Goal: Task Accomplishment & Management: Complete application form

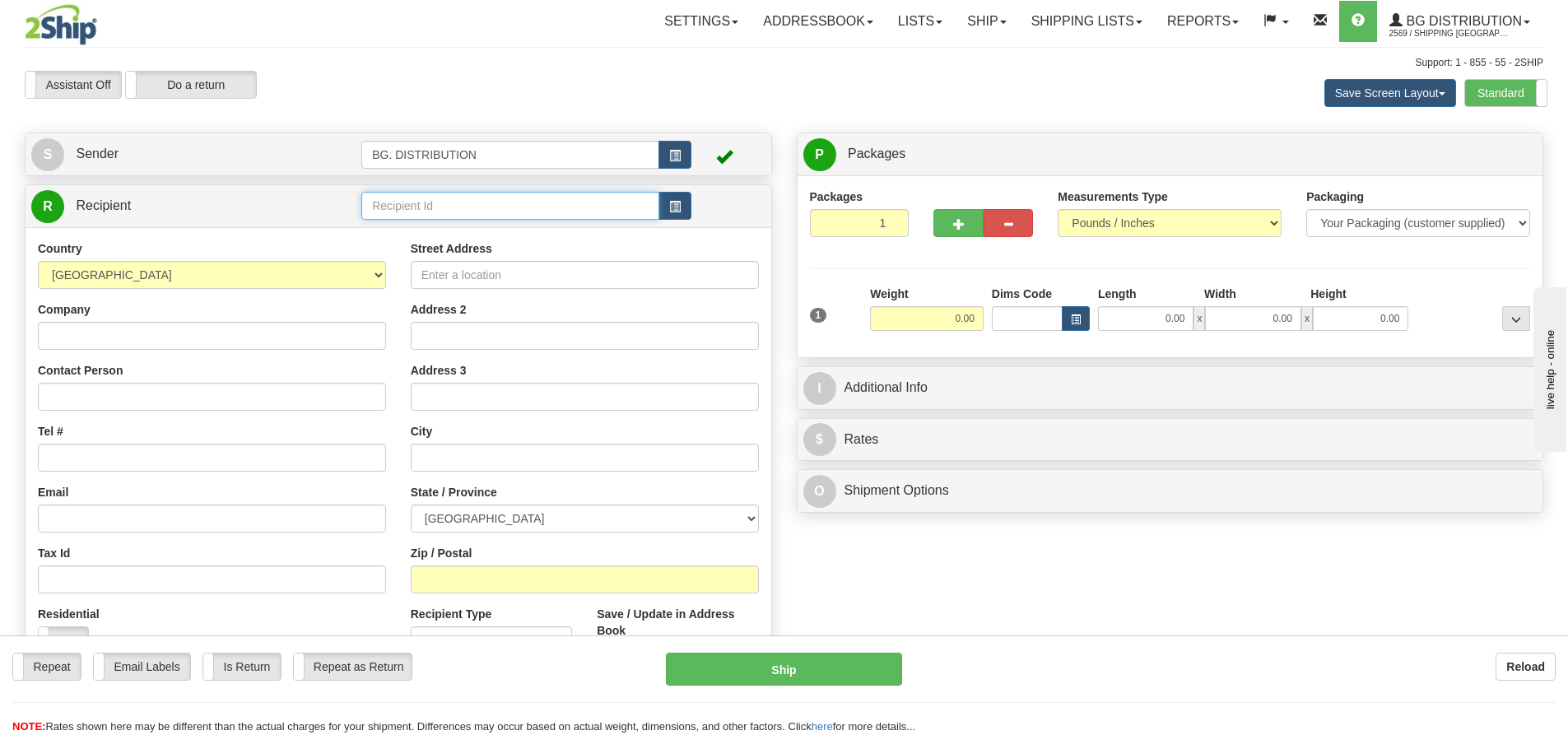
drag, startPoint x: 509, startPoint y: 196, endPoint x: 508, endPoint y: 186, distance: 10.0
click at [511, 196] on input "text" at bounding box center [510, 206] width 298 height 28
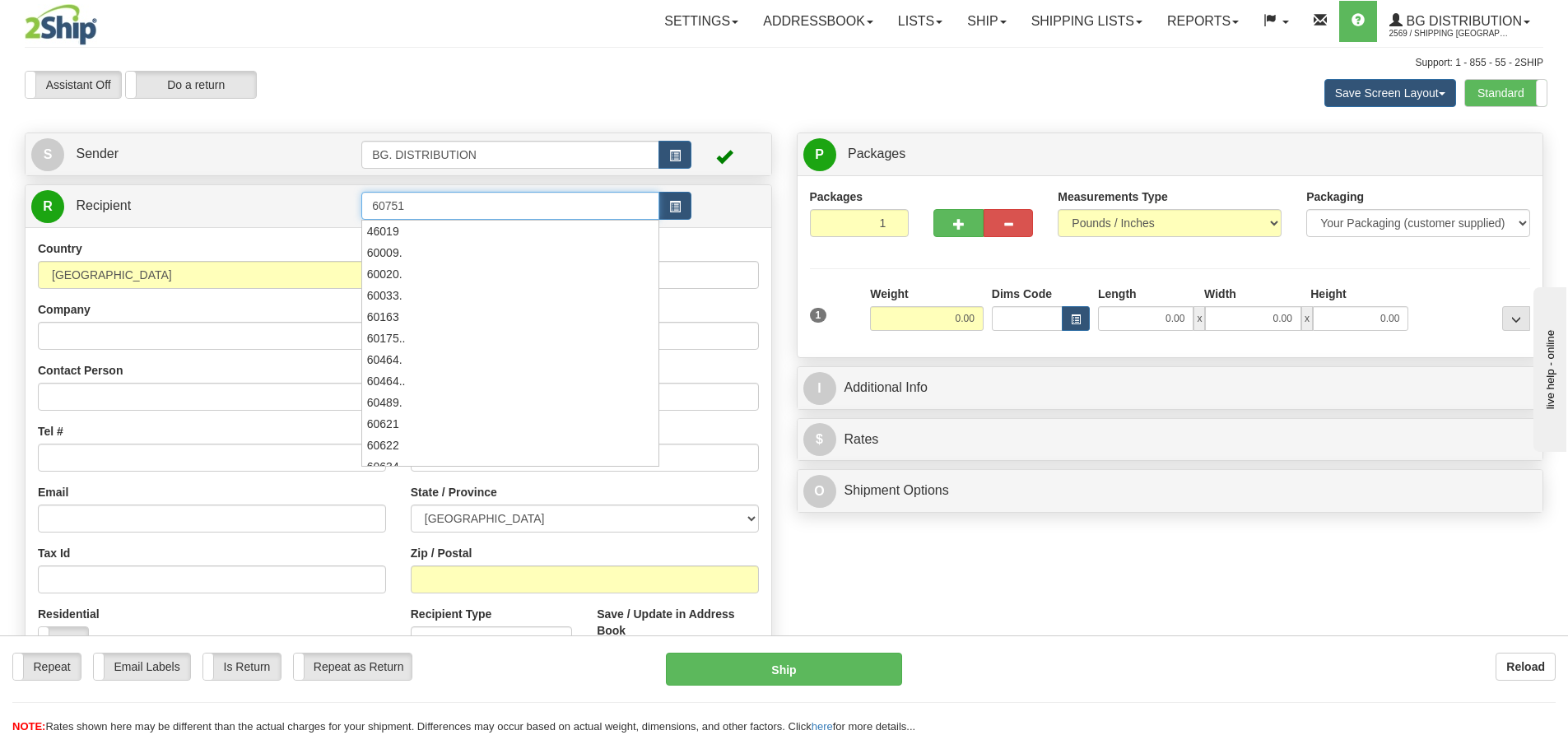
type input "60751"
click button "Delete" at bounding box center [0, 0] width 0 height 0
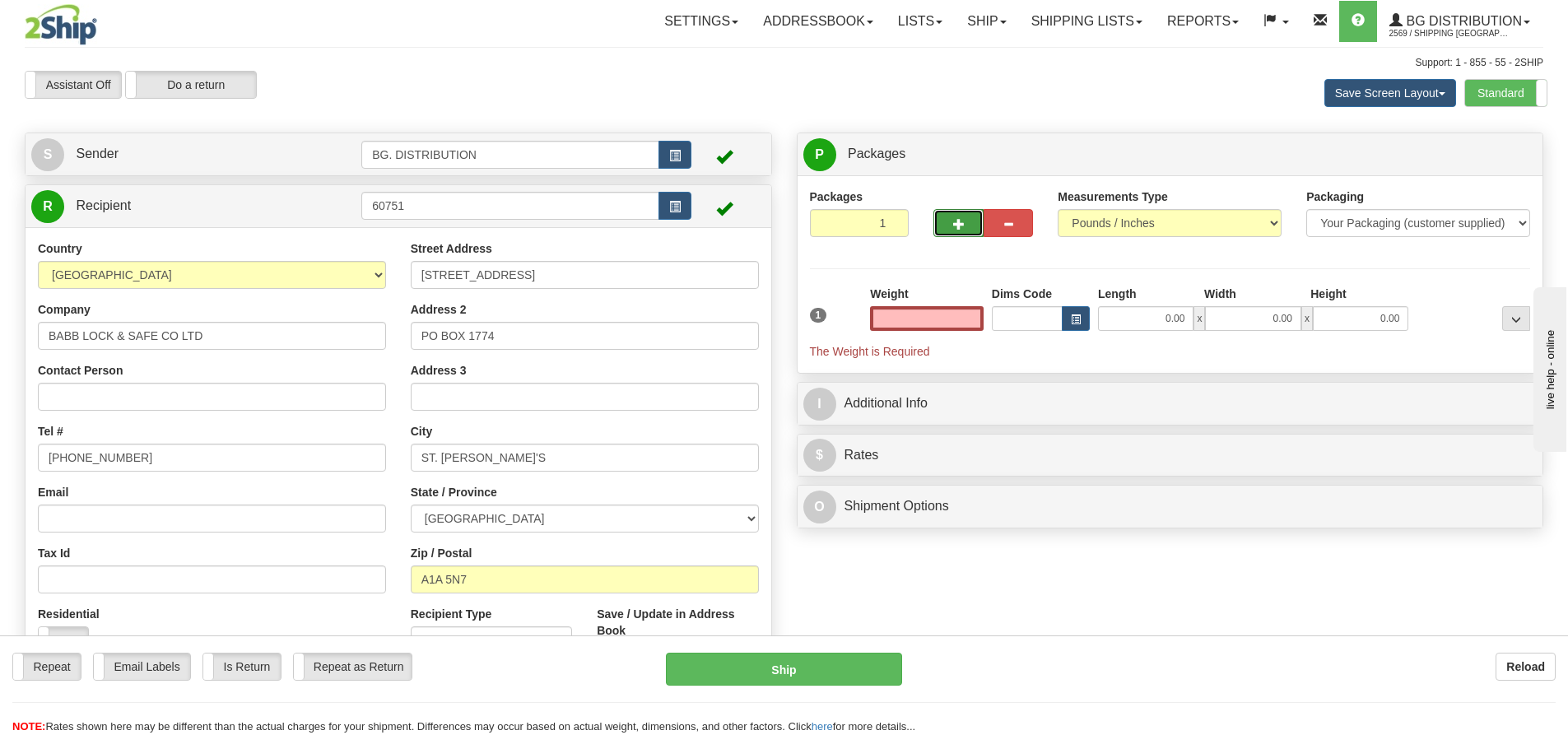
type input "0.00"
click at [961, 220] on span "button" at bounding box center [958, 224] width 11 height 10
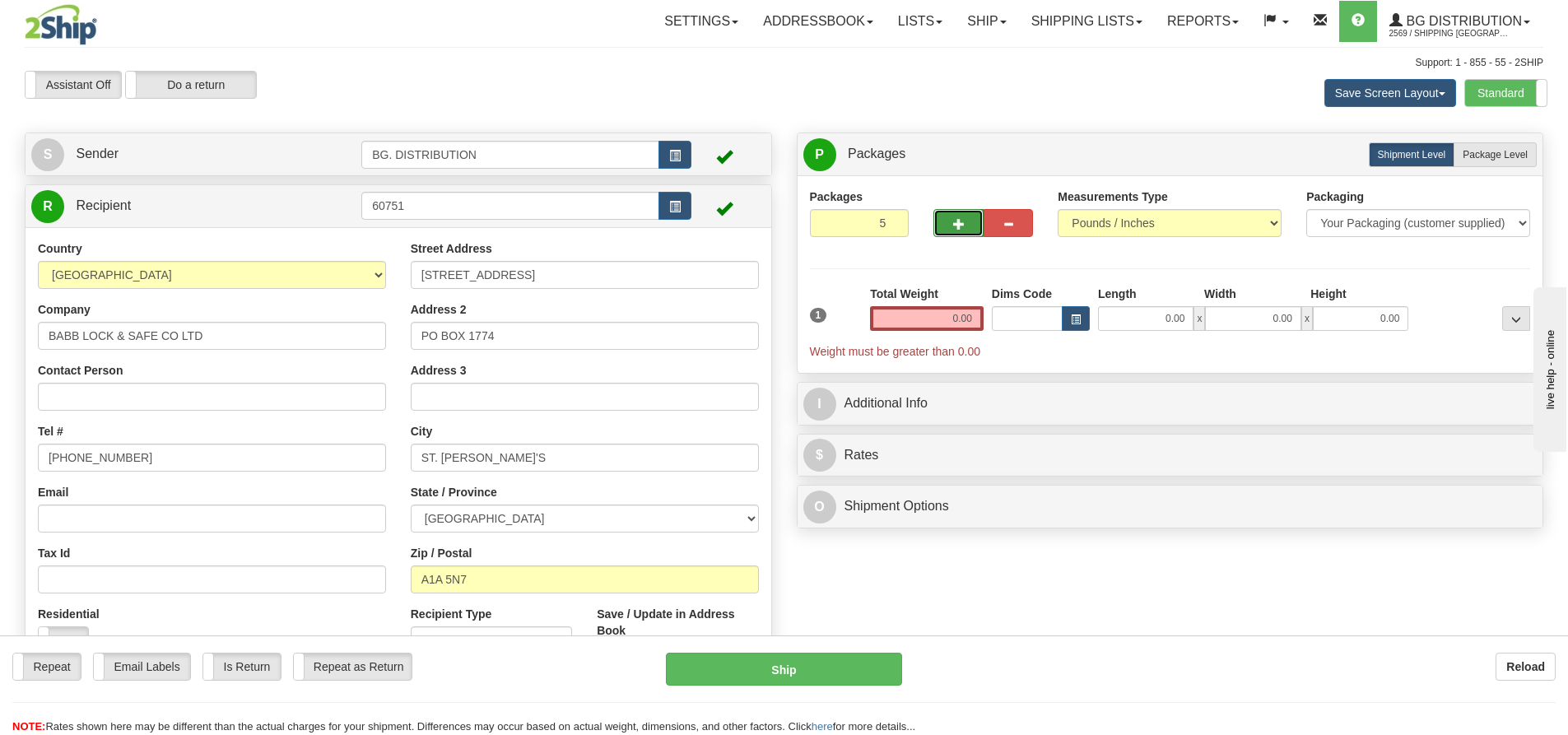
click at [961, 220] on span "button" at bounding box center [958, 224] width 11 height 10
type input "6"
click at [1502, 154] on span "Package Level" at bounding box center [1495, 154] width 65 height 11
radio input "true"
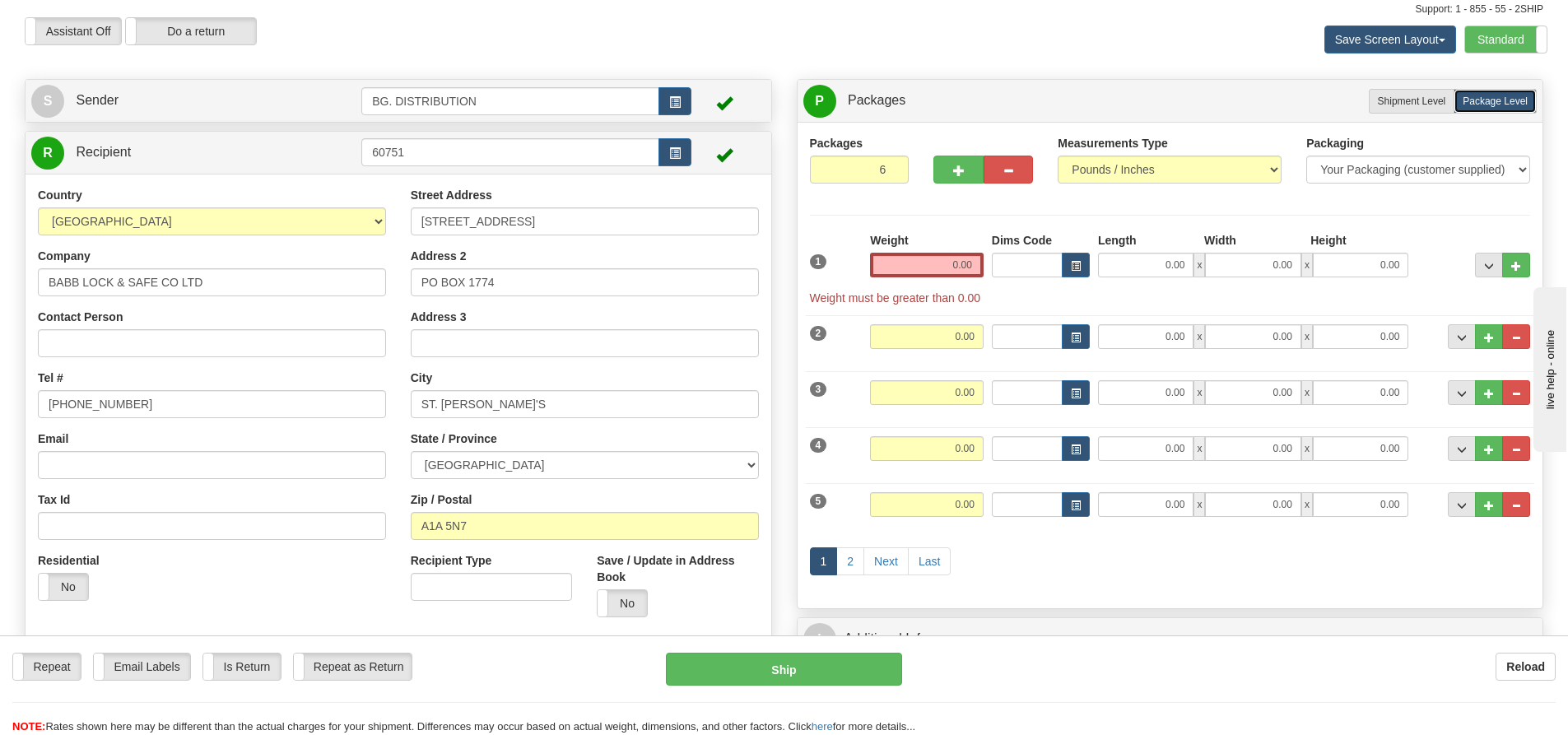
scroll to position [83, 0]
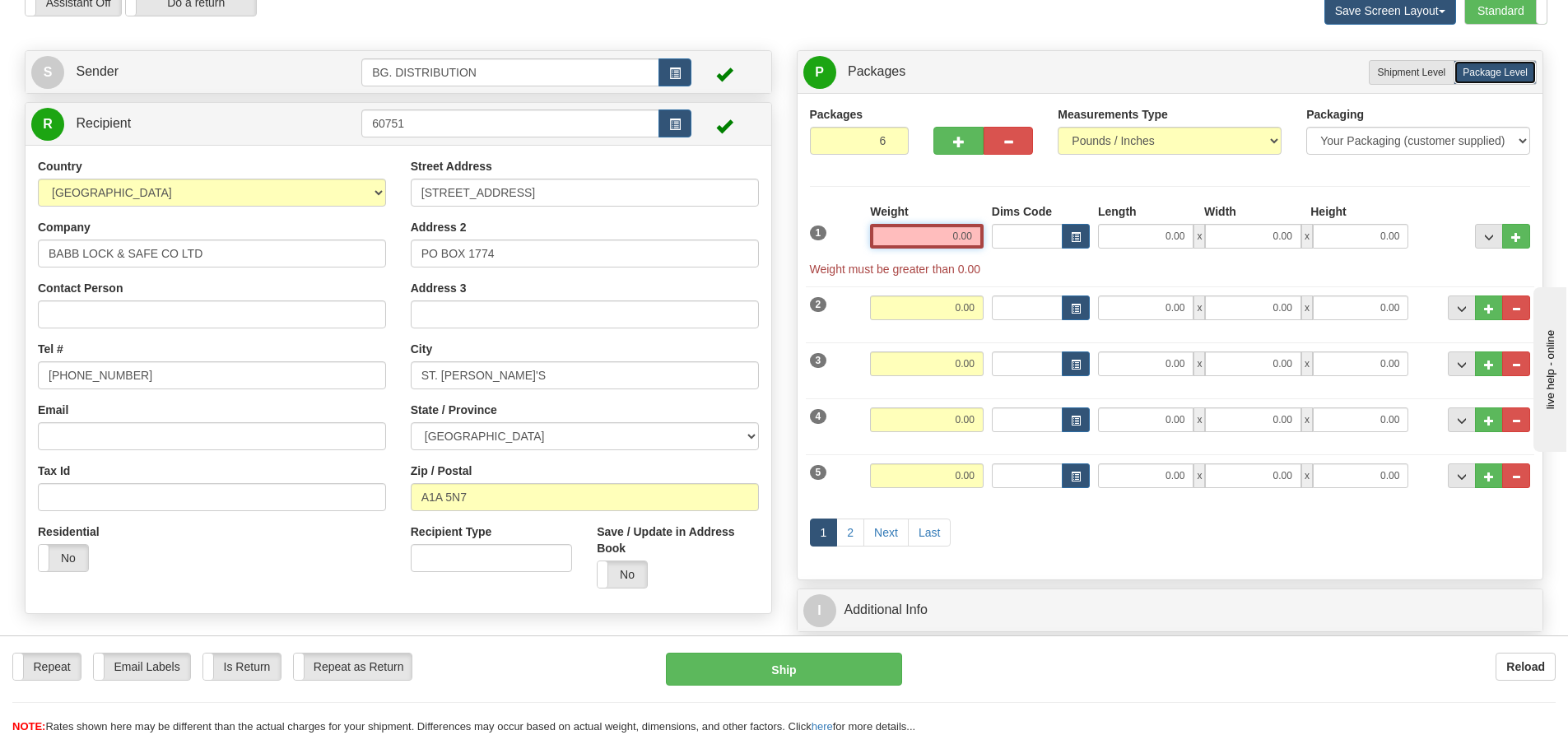
click at [918, 237] on input "0.00" at bounding box center [927, 236] width 114 height 25
type input "0.00"
drag, startPoint x: 1123, startPoint y: 230, endPoint x: 1189, endPoint y: 234, distance: 66.1
click at [1148, 230] on input "0.00" at bounding box center [1145, 236] width 96 height 25
type input "20.00"
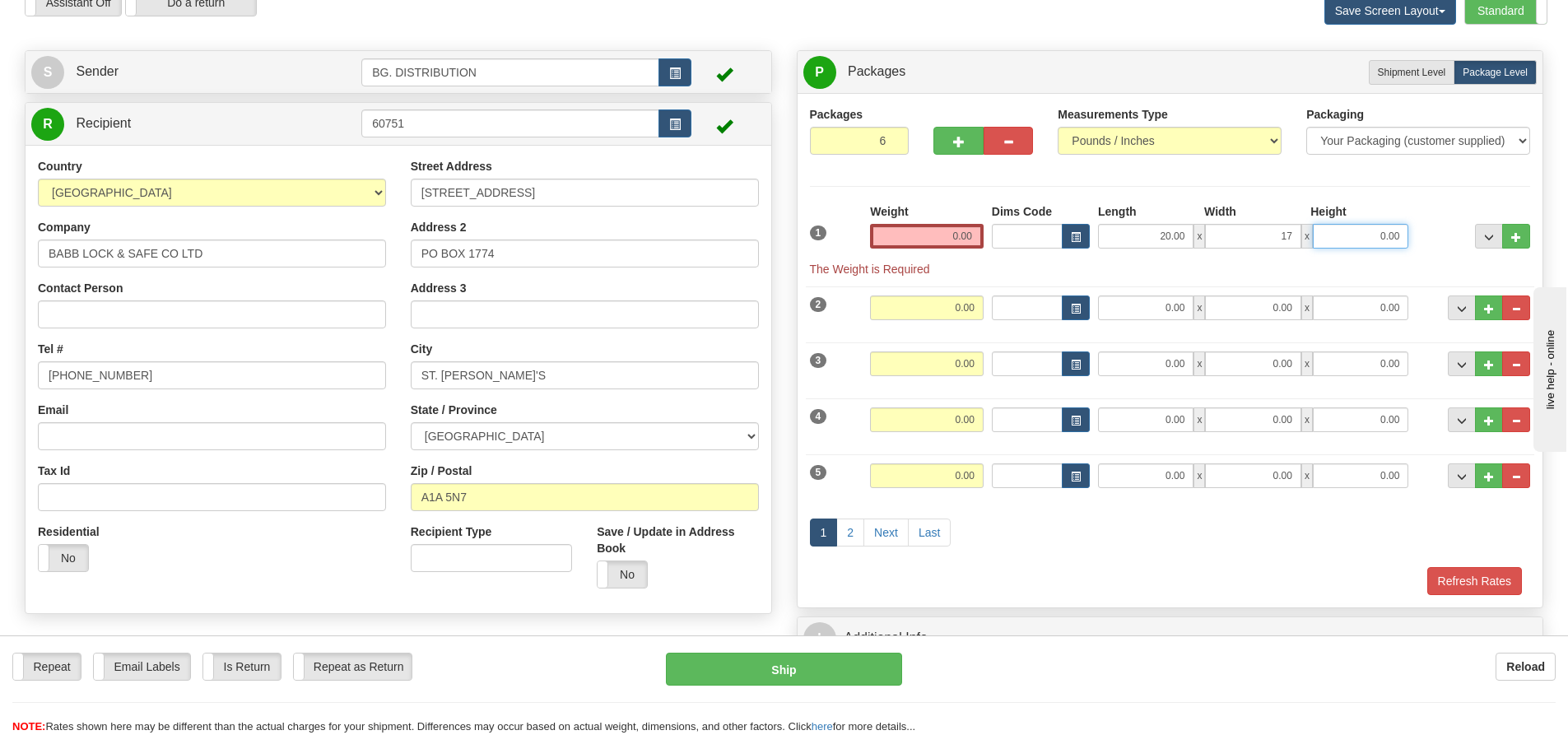
type input "17.00"
type input "8.00"
click at [1174, 302] on input "0.00" at bounding box center [1145, 308] width 96 height 25
type input "20.00"
type input "17.00"
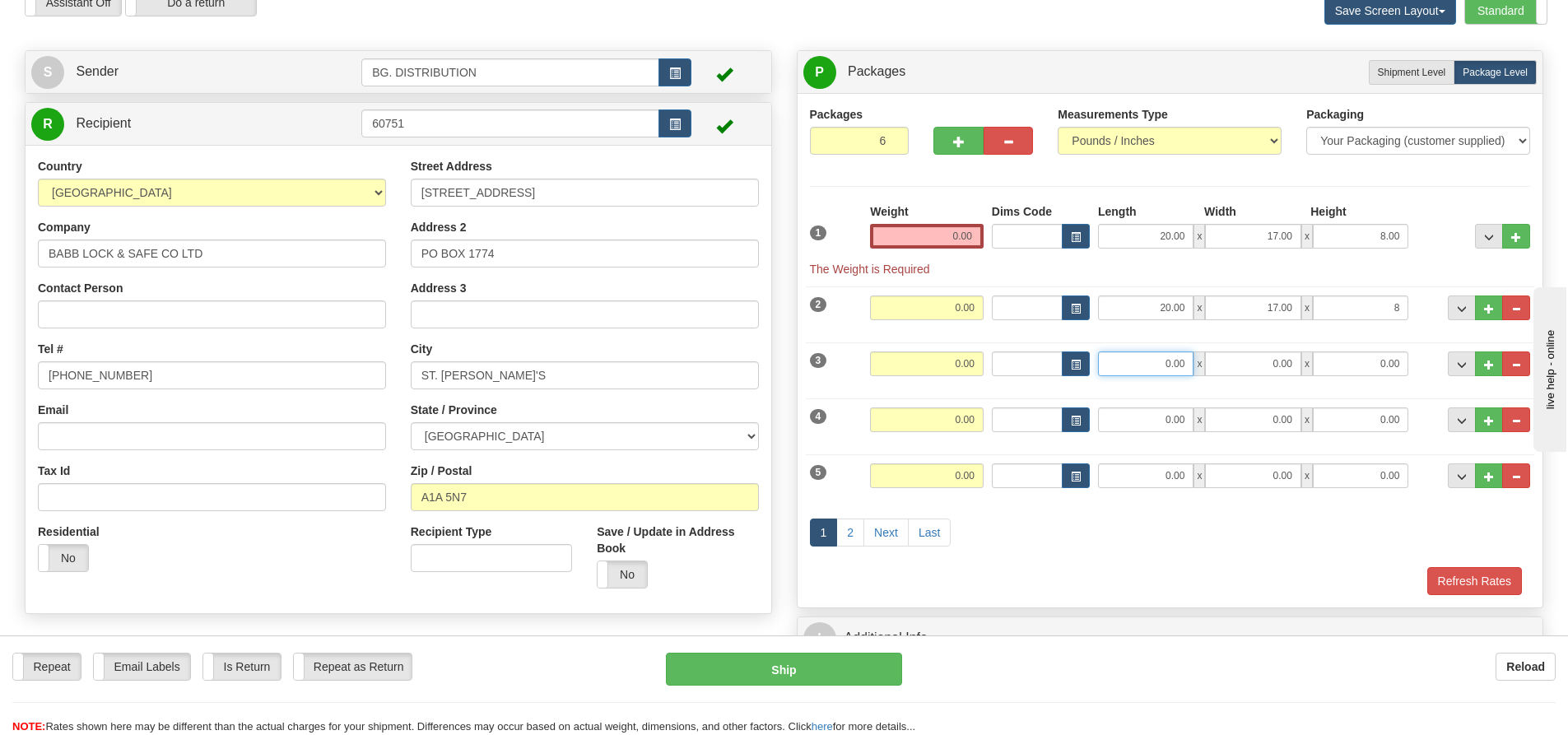
type input "8.00"
click at [1167, 366] on input "0.00" at bounding box center [1145, 364] width 96 height 25
type input "20.00"
type input "17.00"
type input "8.00"
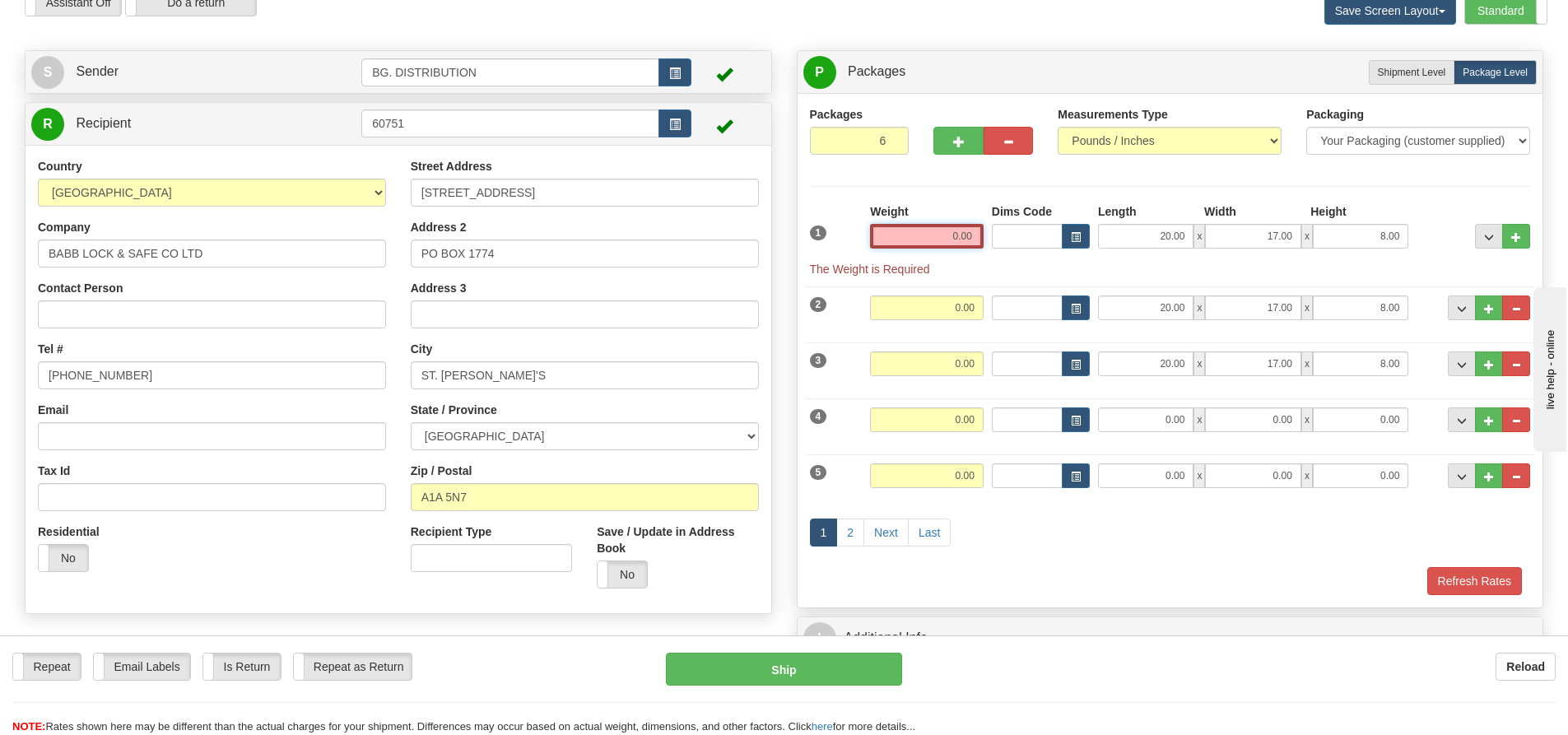
click at [965, 237] on input "0.00" at bounding box center [927, 236] width 114 height 25
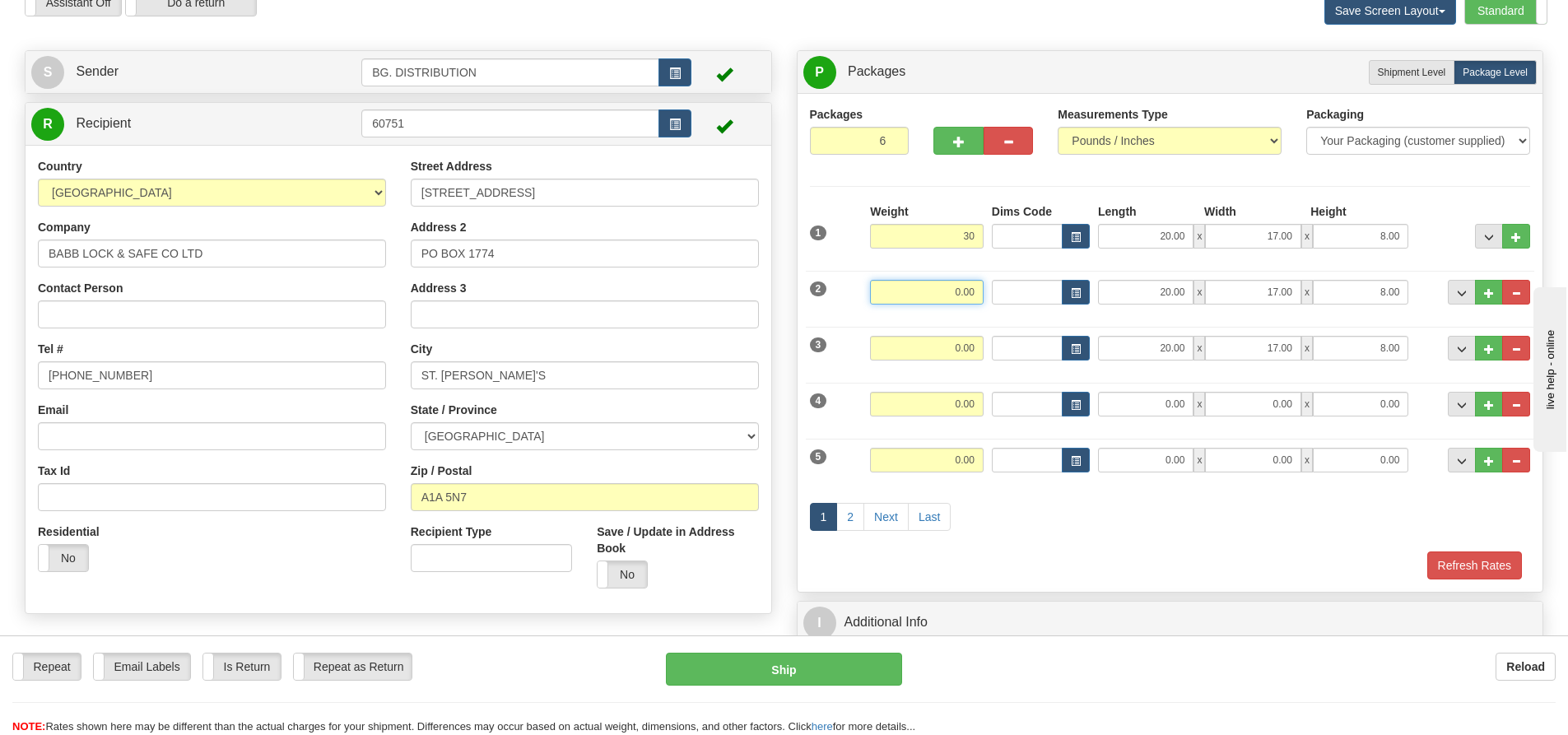
type input "30.00"
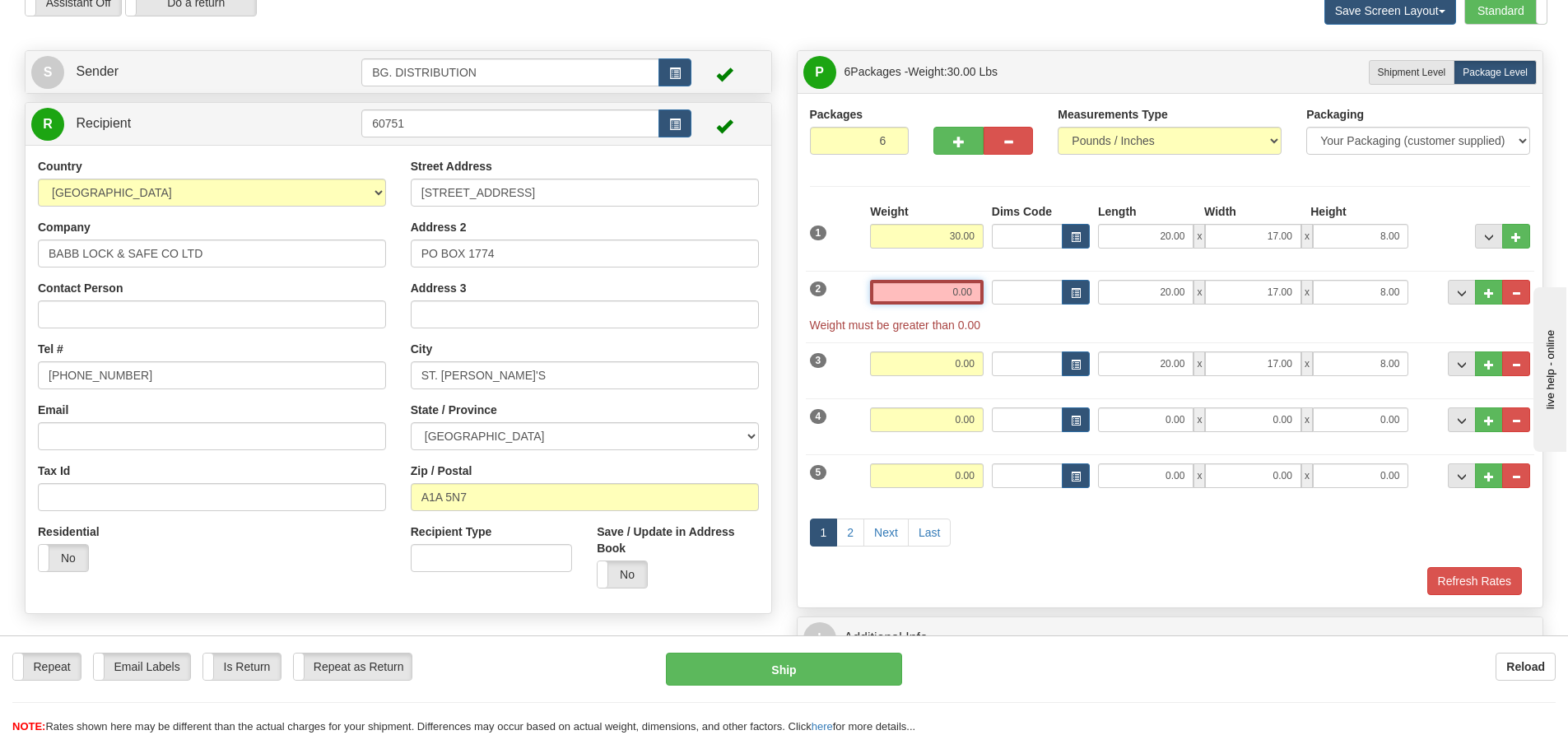
click at [968, 286] on input "0.00" at bounding box center [927, 292] width 114 height 25
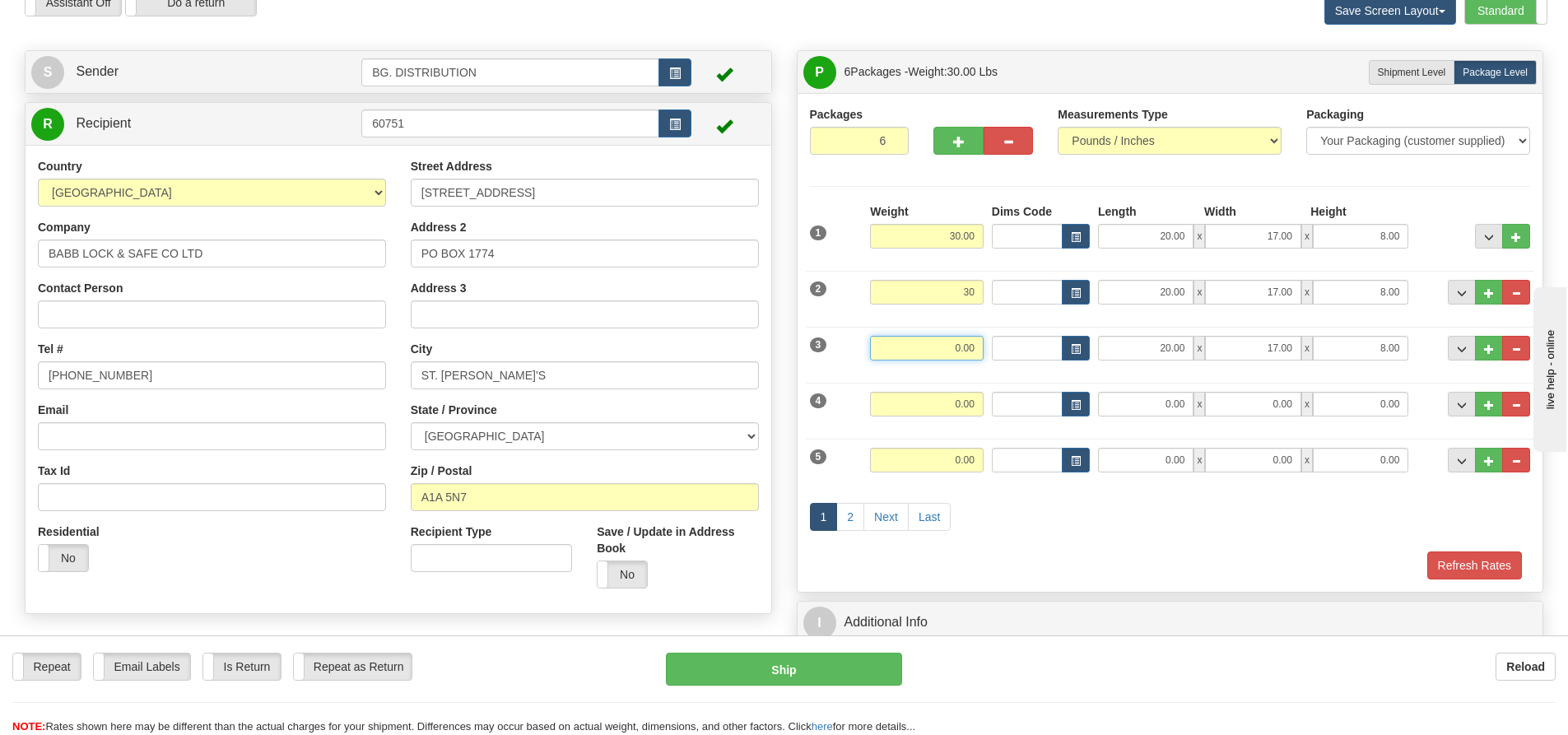
type input "30.00"
drag, startPoint x: 974, startPoint y: 346, endPoint x: 1006, endPoint y: 343, distance: 32.1
click at [984, 343] on div "Weight 0.00" at bounding box center [926, 354] width 121 height 37
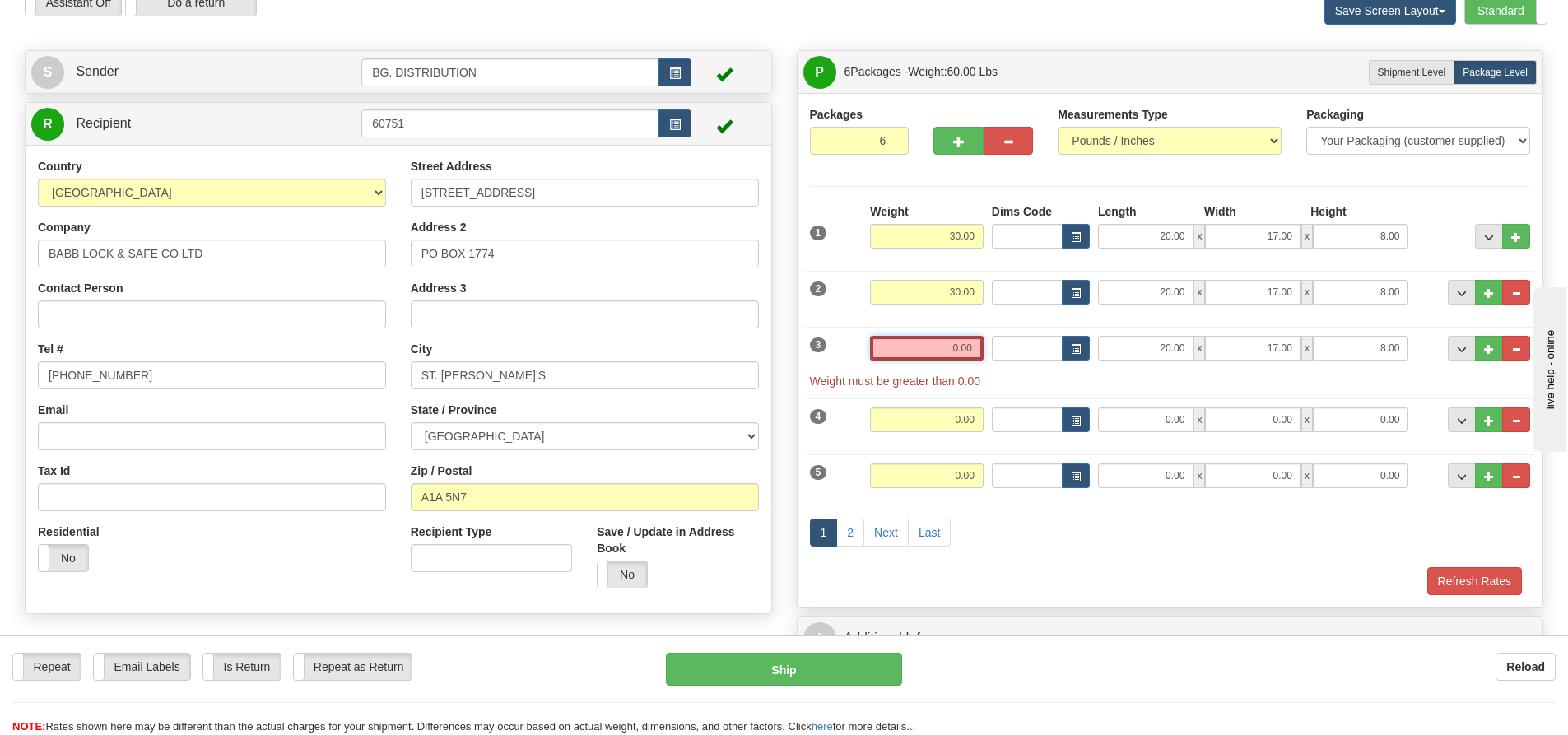
click at [945, 352] on input "0.00" at bounding box center [927, 348] width 114 height 25
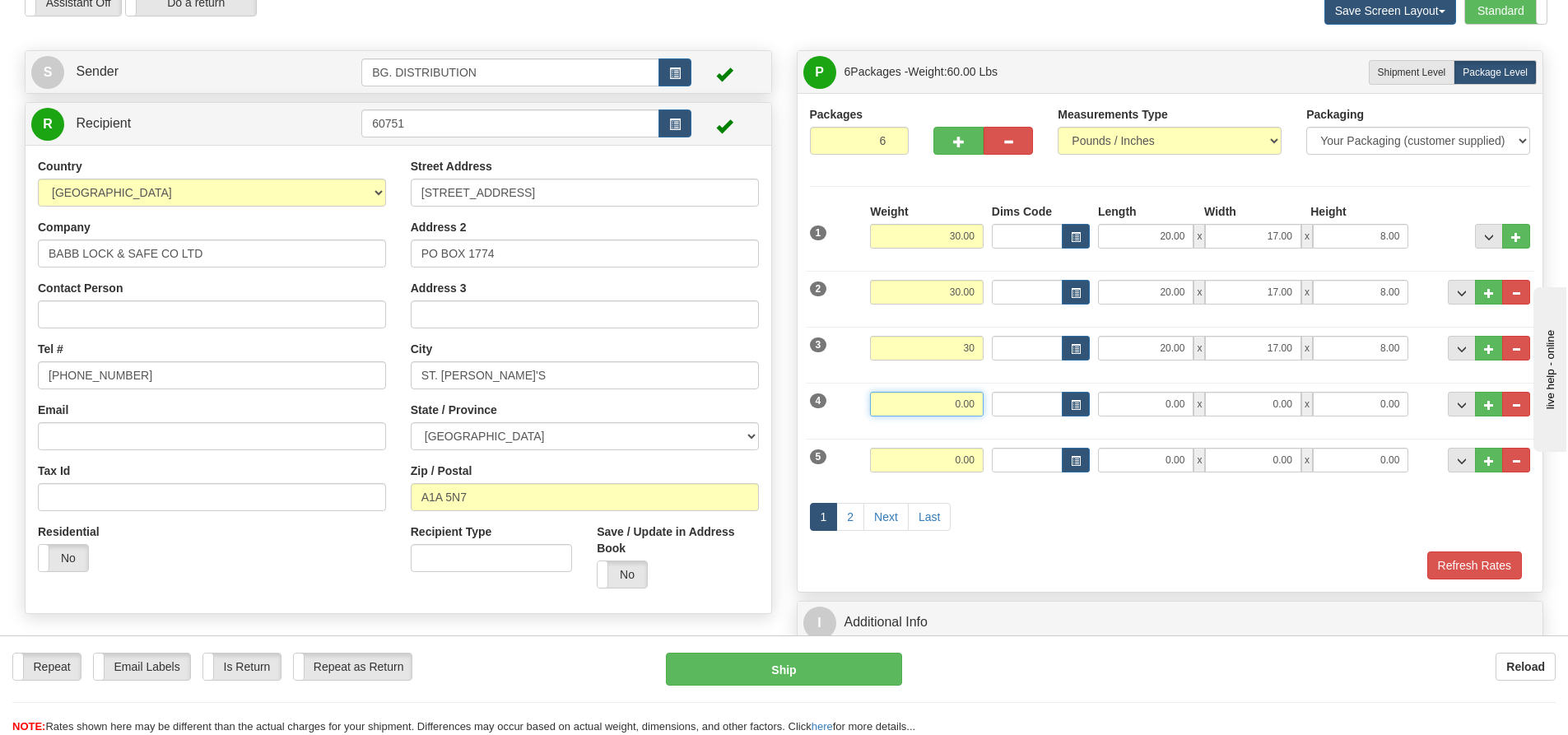
type input "30.00"
click at [949, 410] on input "0.00" at bounding box center [927, 404] width 114 height 25
type input "30.00"
click at [1150, 402] on input "0.00" at bounding box center [1145, 404] width 96 height 25
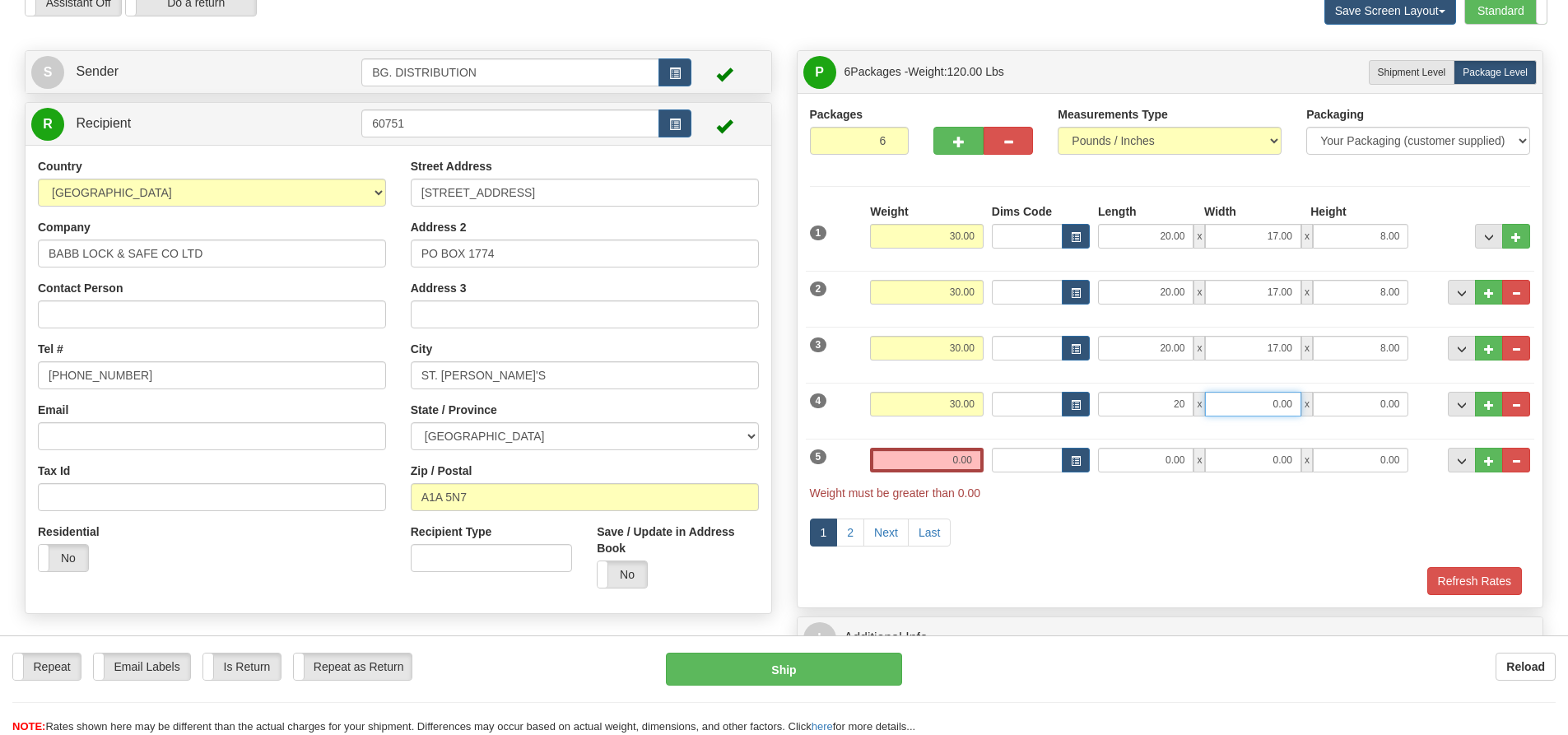
type input "20.00"
type input "11.00"
type input "6.00"
click at [966, 456] on input "0.00" at bounding box center [927, 460] width 114 height 25
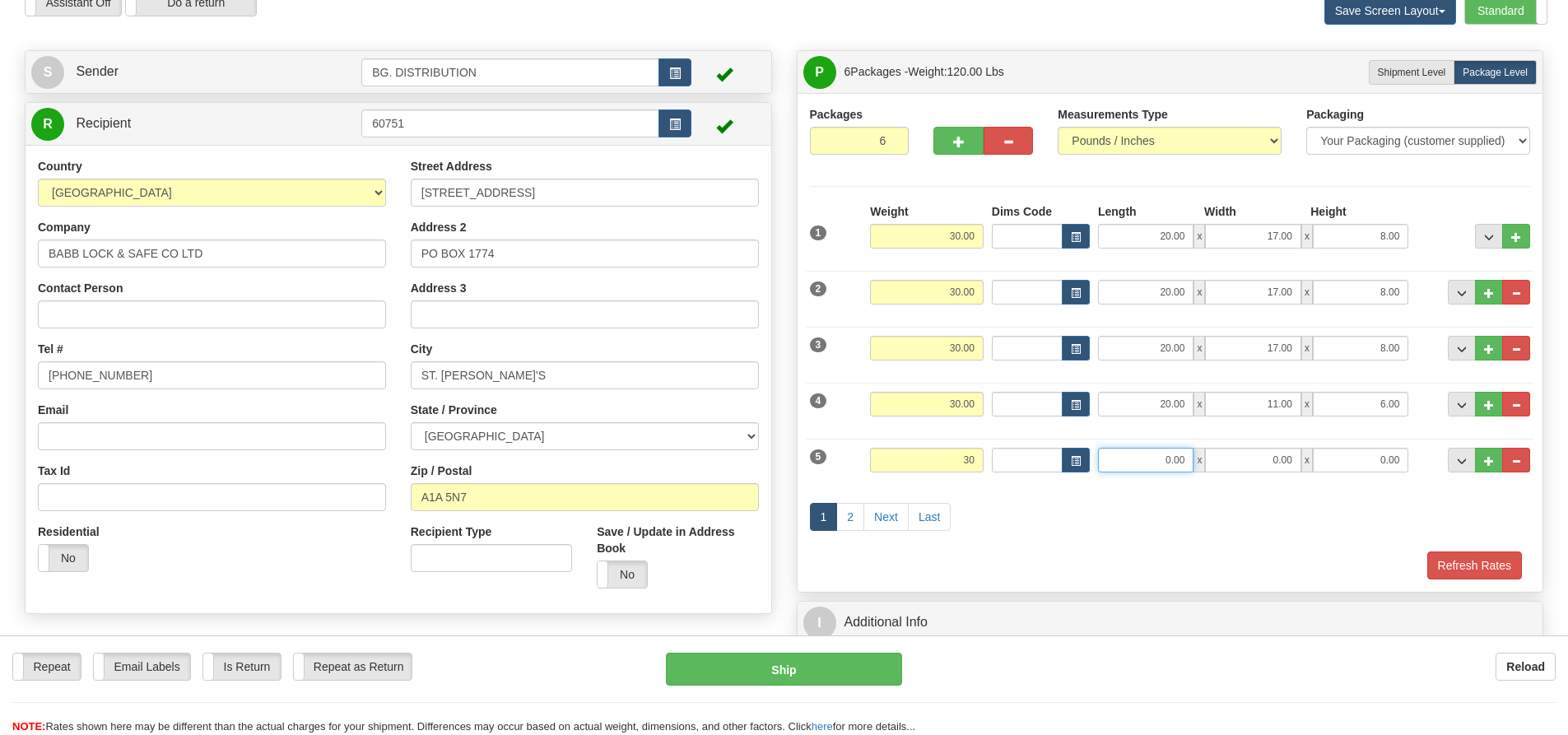
click at [1154, 469] on input "0.00" at bounding box center [1145, 460] width 96 height 25
type input "30.00"
type input "35.00"
type input "12.00"
type input "10.00"
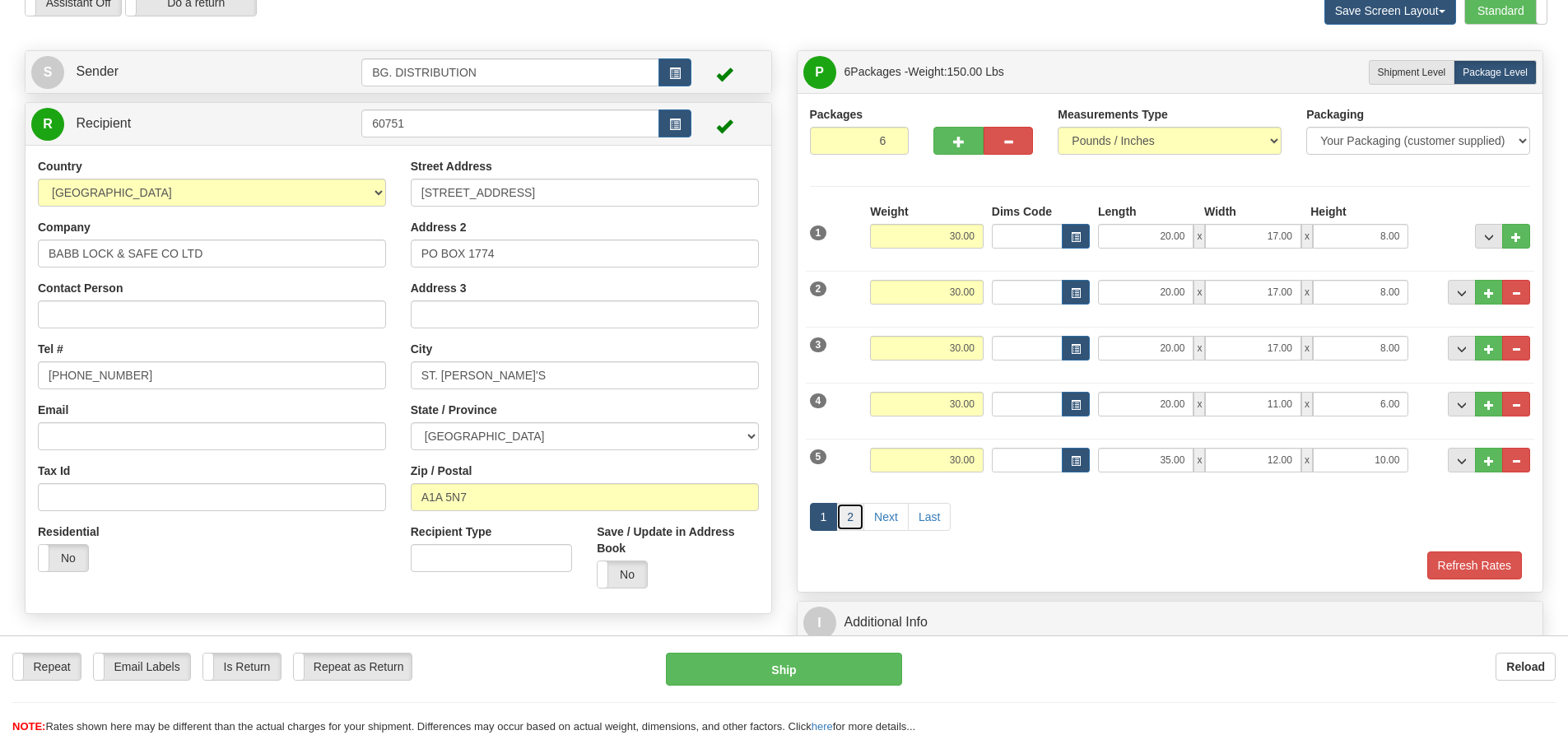
click at [857, 520] on link "2" at bounding box center [850, 517] width 28 height 28
click at [849, 520] on link "2" at bounding box center [850, 517] width 28 height 28
click at [825, 522] on link "1" at bounding box center [824, 517] width 28 height 28
click at [850, 521] on link "2" at bounding box center [850, 517] width 28 height 28
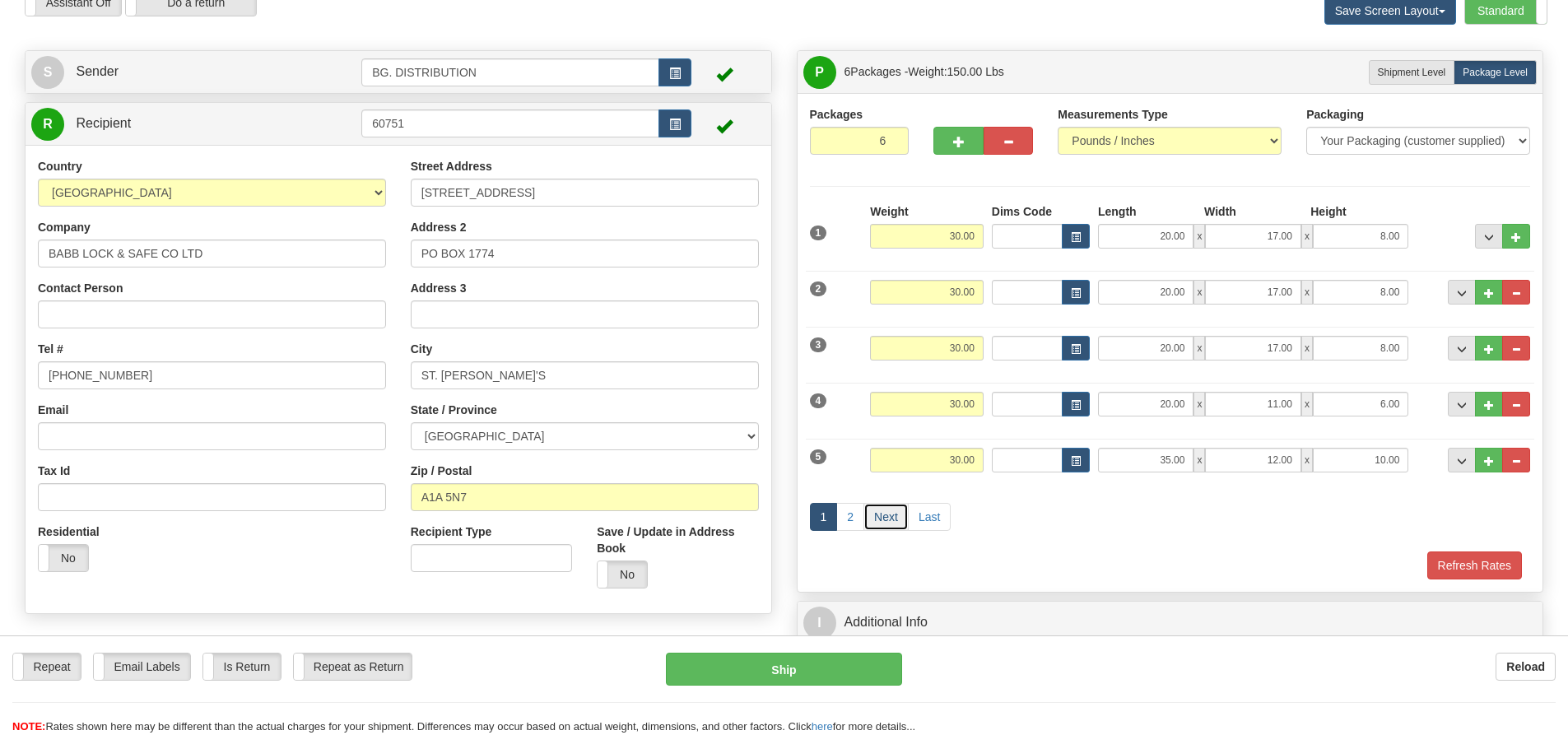
click at [891, 522] on link "Next" at bounding box center [886, 517] width 46 height 28
click at [856, 520] on link "2" at bounding box center [850, 517] width 28 height 28
click at [842, 514] on link "2" at bounding box center [850, 517] width 28 height 28
click at [850, 516] on link "2" at bounding box center [850, 517] width 28 height 28
click at [890, 514] on link "Next" at bounding box center [886, 517] width 46 height 28
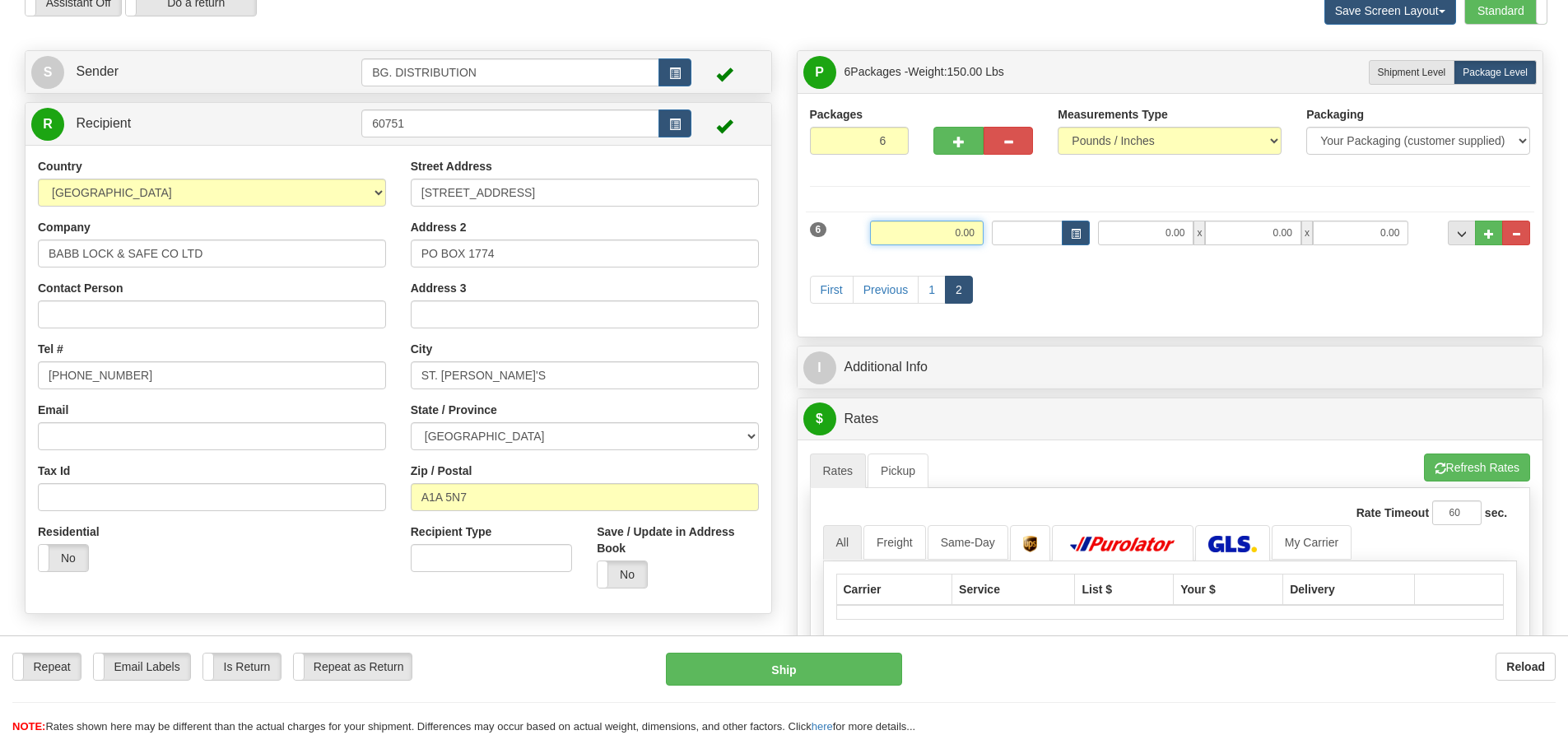
click at [955, 231] on input "0.00" at bounding box center [927, 233] width 114 height 25
type input "0.00"
click at [1183, 228] on input "0.00" at bounding box center [1145, 233] width 96 height 25
type input "20.00"
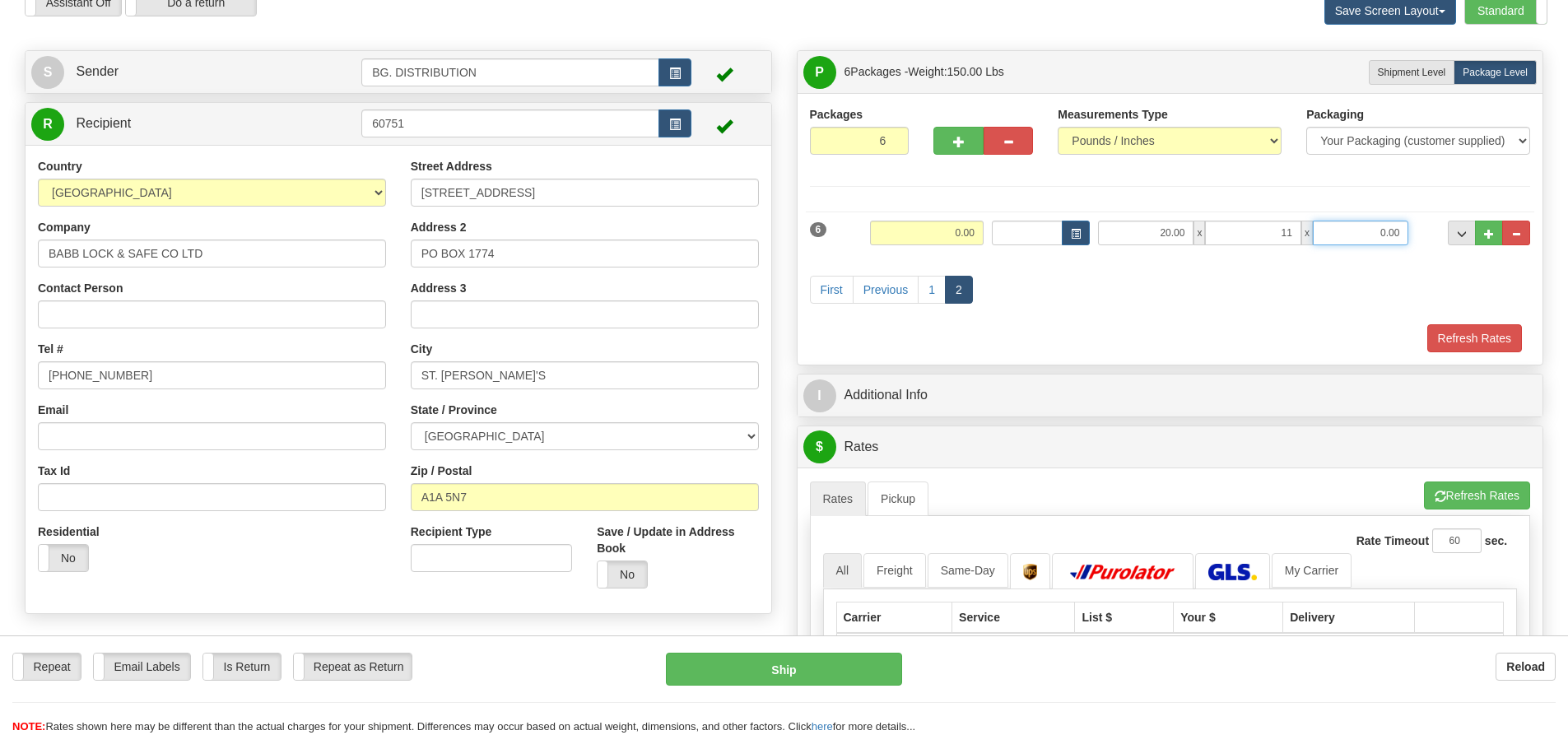
type input "11.00"
type input "7.00"
click at [968, 232] on input "0.00" at bounding box center [927, 233] width 114 height 25
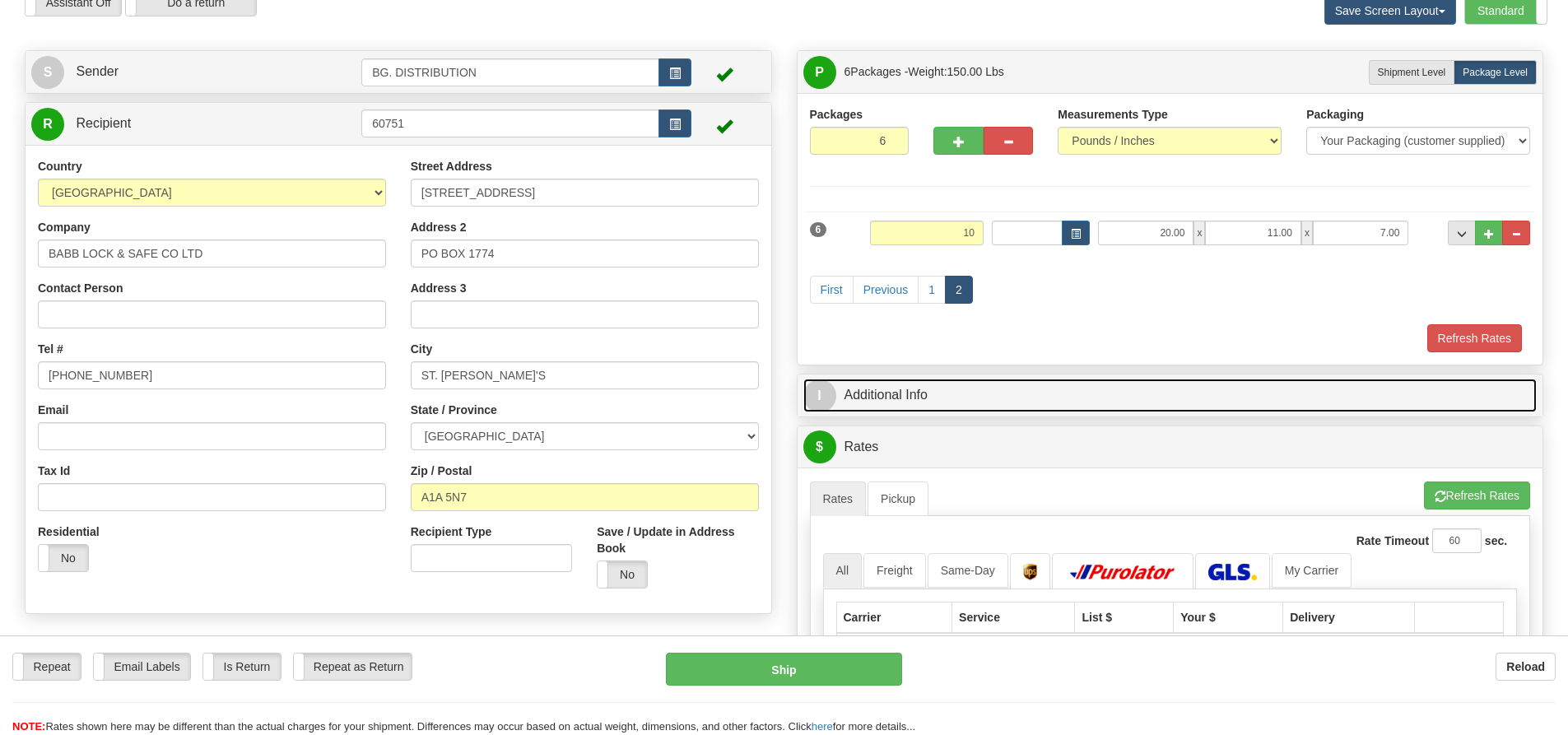
type input "10.00"
click at [814, 396] on span "I" at bounding box center [819, 396] width 33 height 33
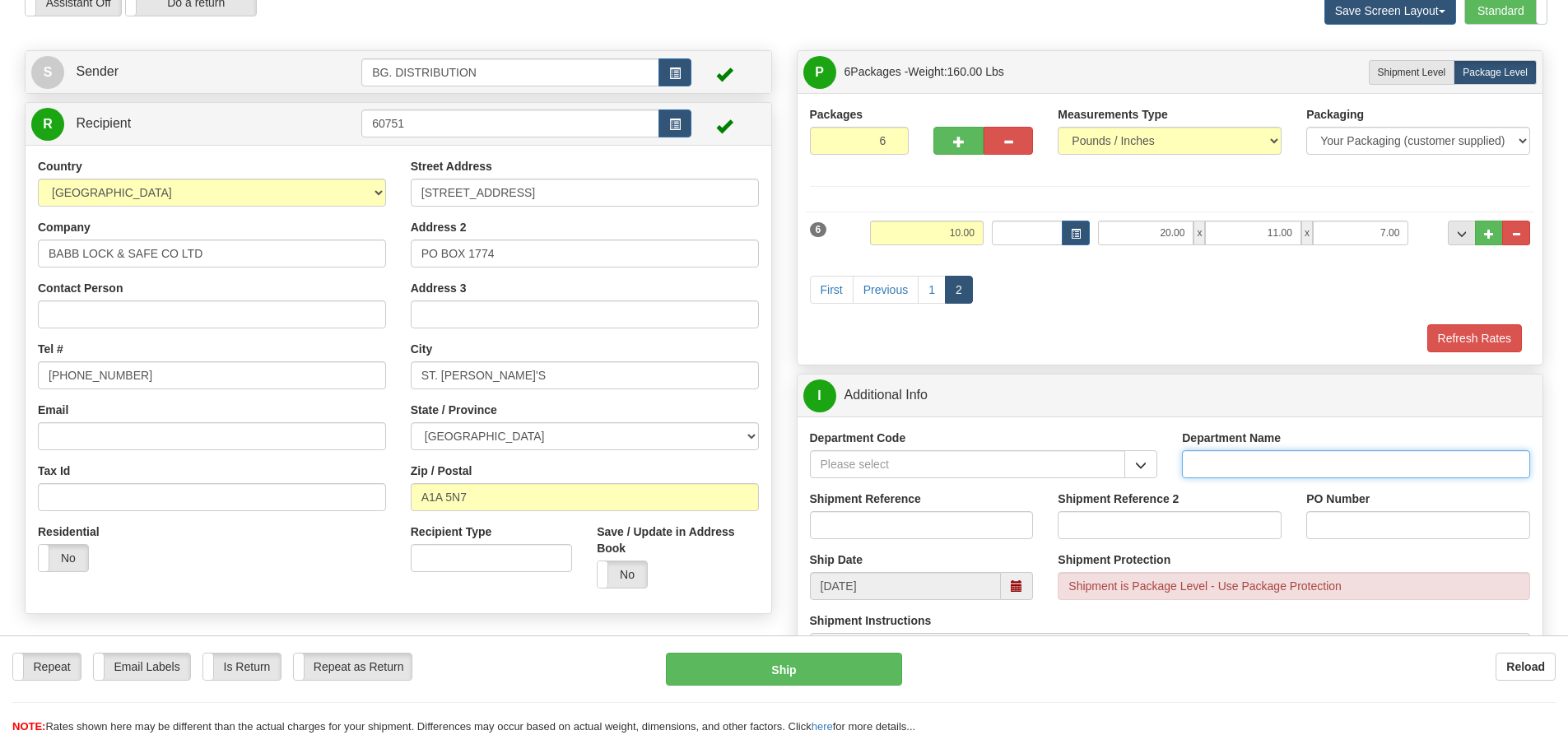
drag, startPoint x: 1310, startPoint y: 465, endPoint x: 1302, endPoint y: 452, distance: 15.3
click at [1310, 465] on input "Department Name" at bounding box center [1356, 464] width 348 height 28
type input "."
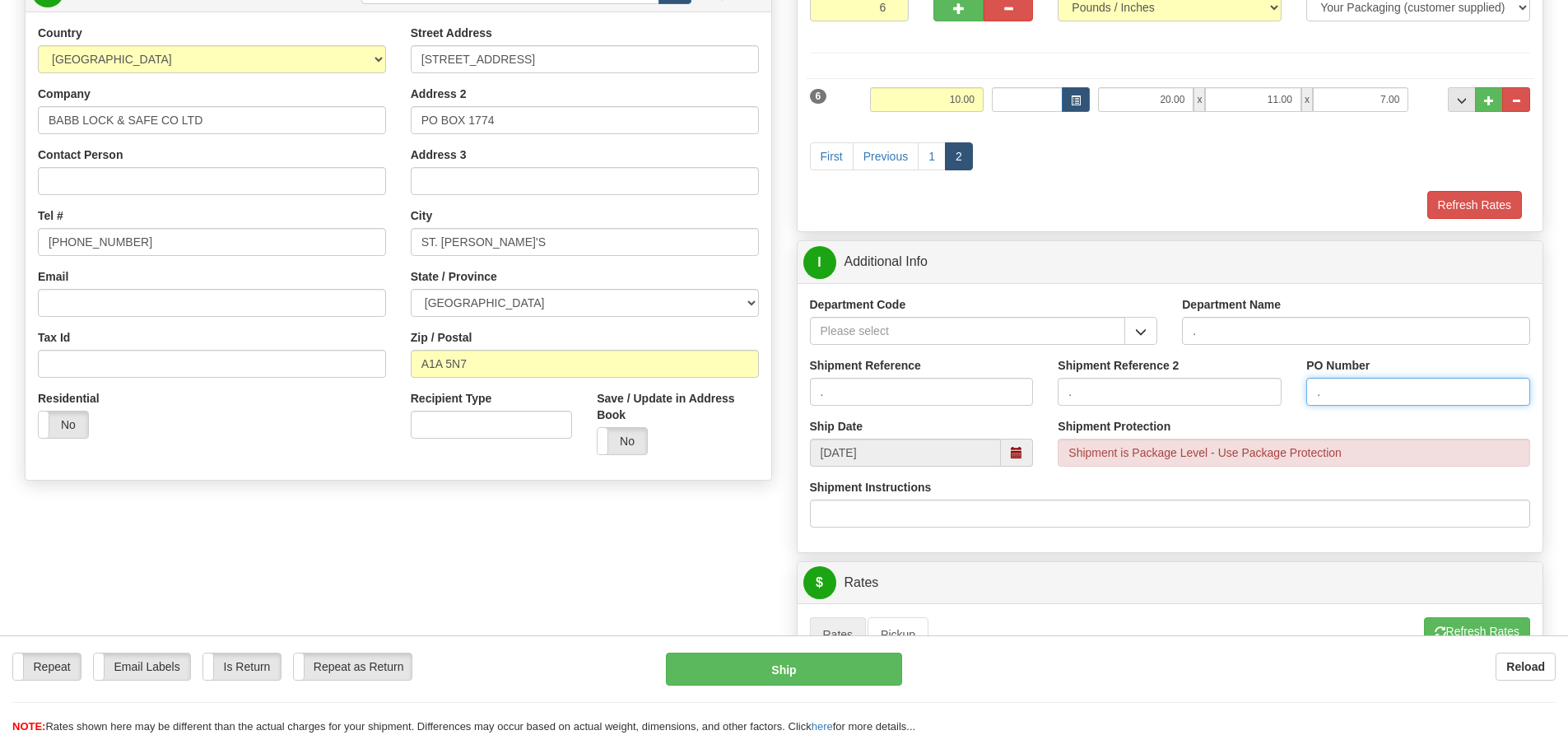
scroll to position [494, 0]
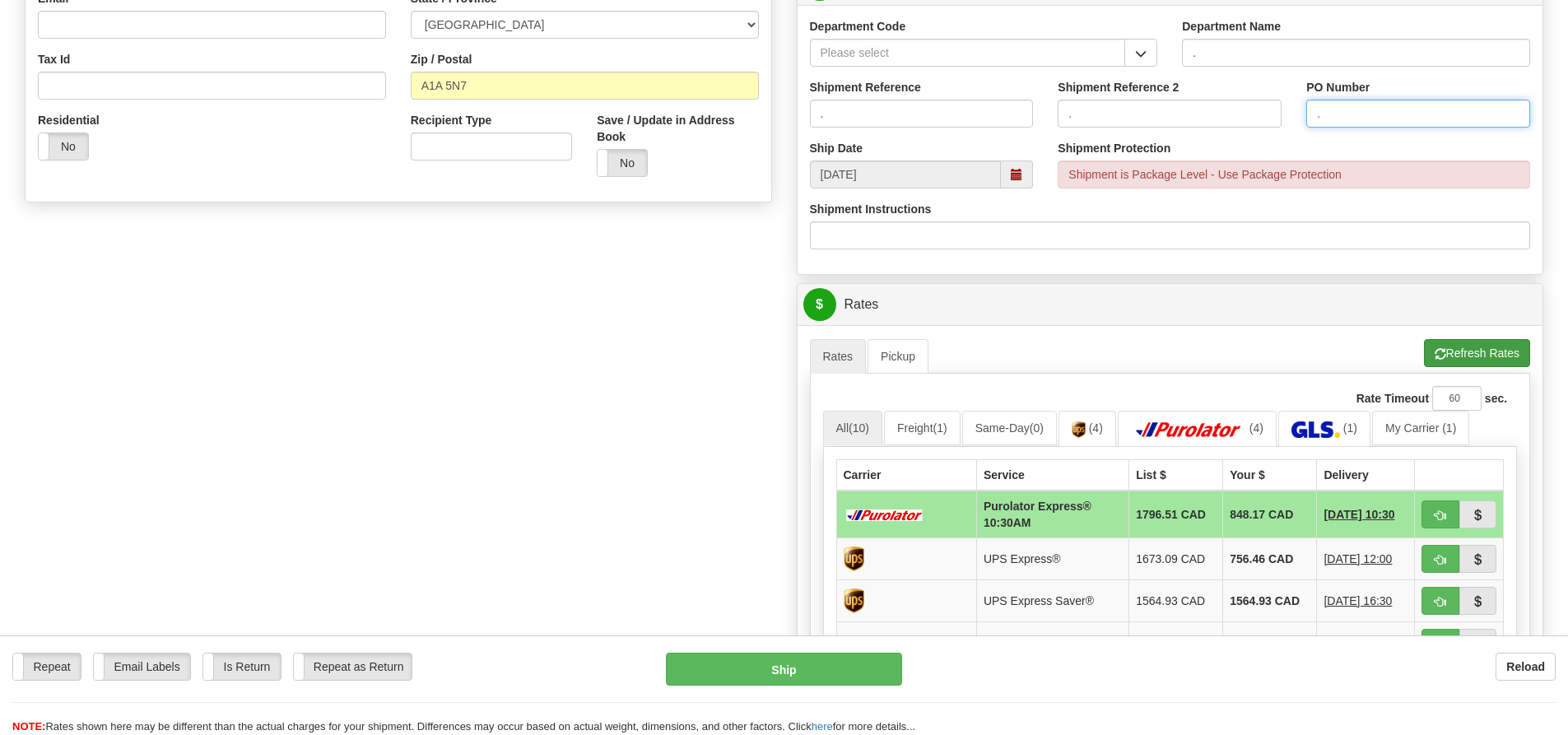
type input "."
click at [1453, 351] on button "Refresh Rates" at bounding box center [1477, 353] width 106 height 28
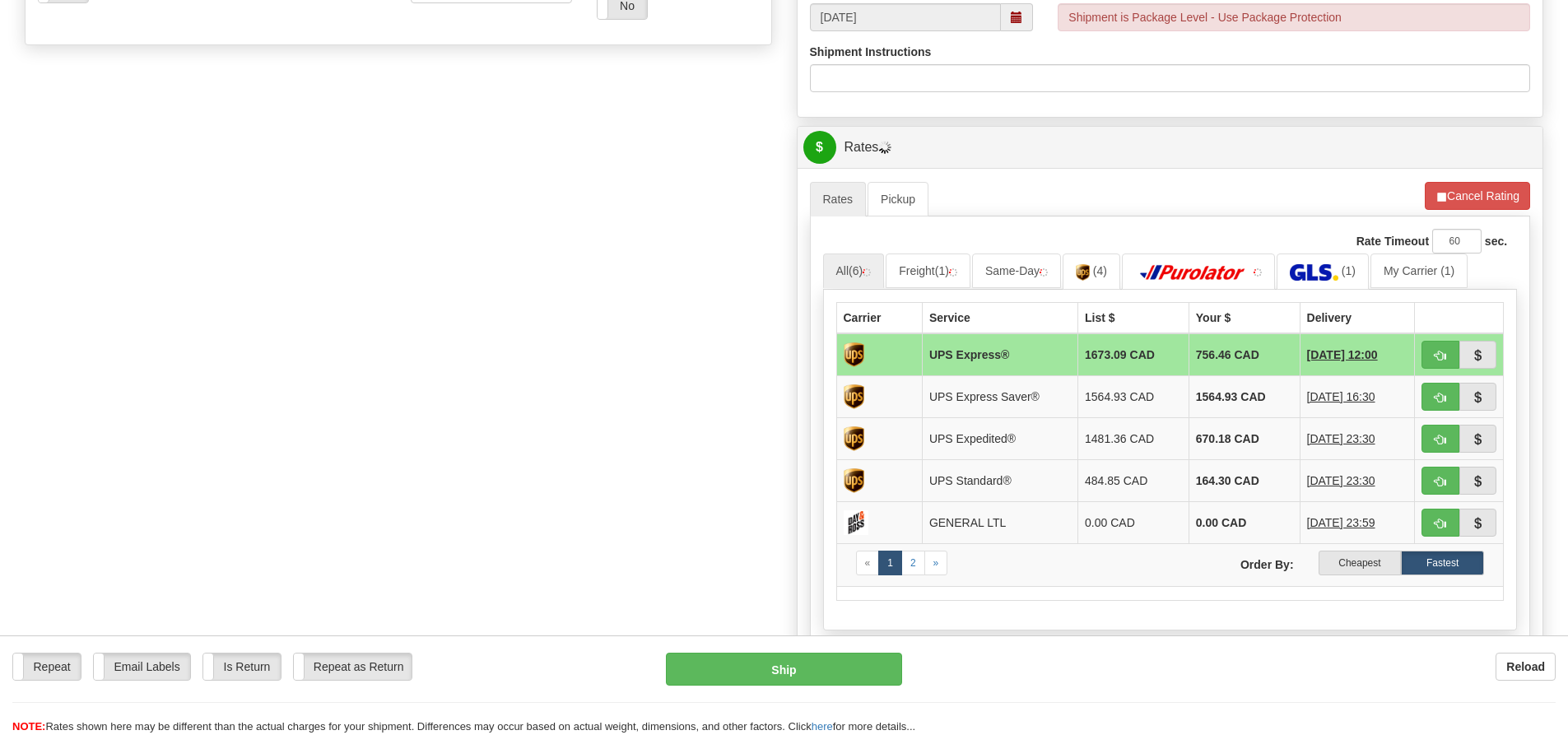
scroll to position [741, 0]
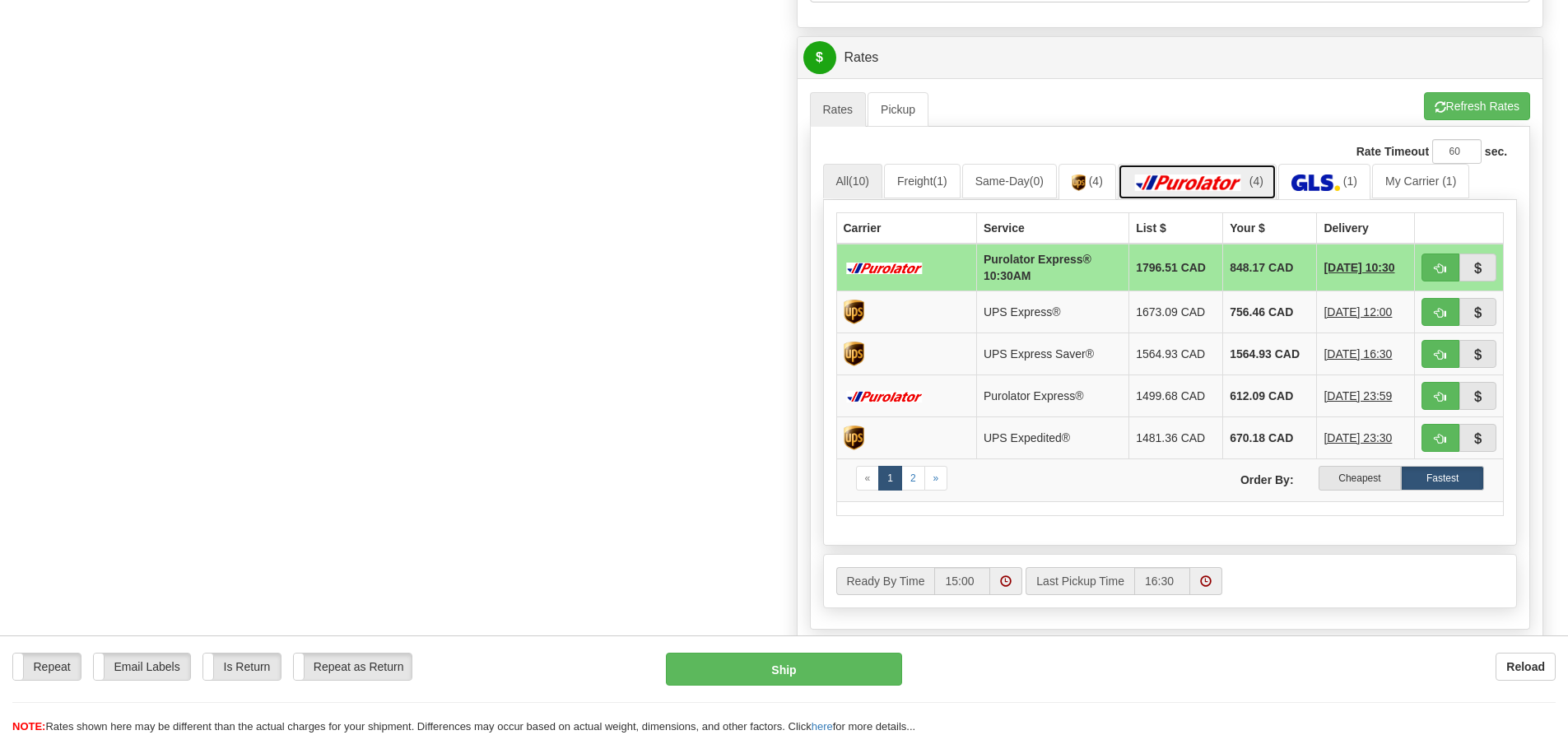
click at [1246, 178] on img at bounding box center [1189, 183] width 115 height 16
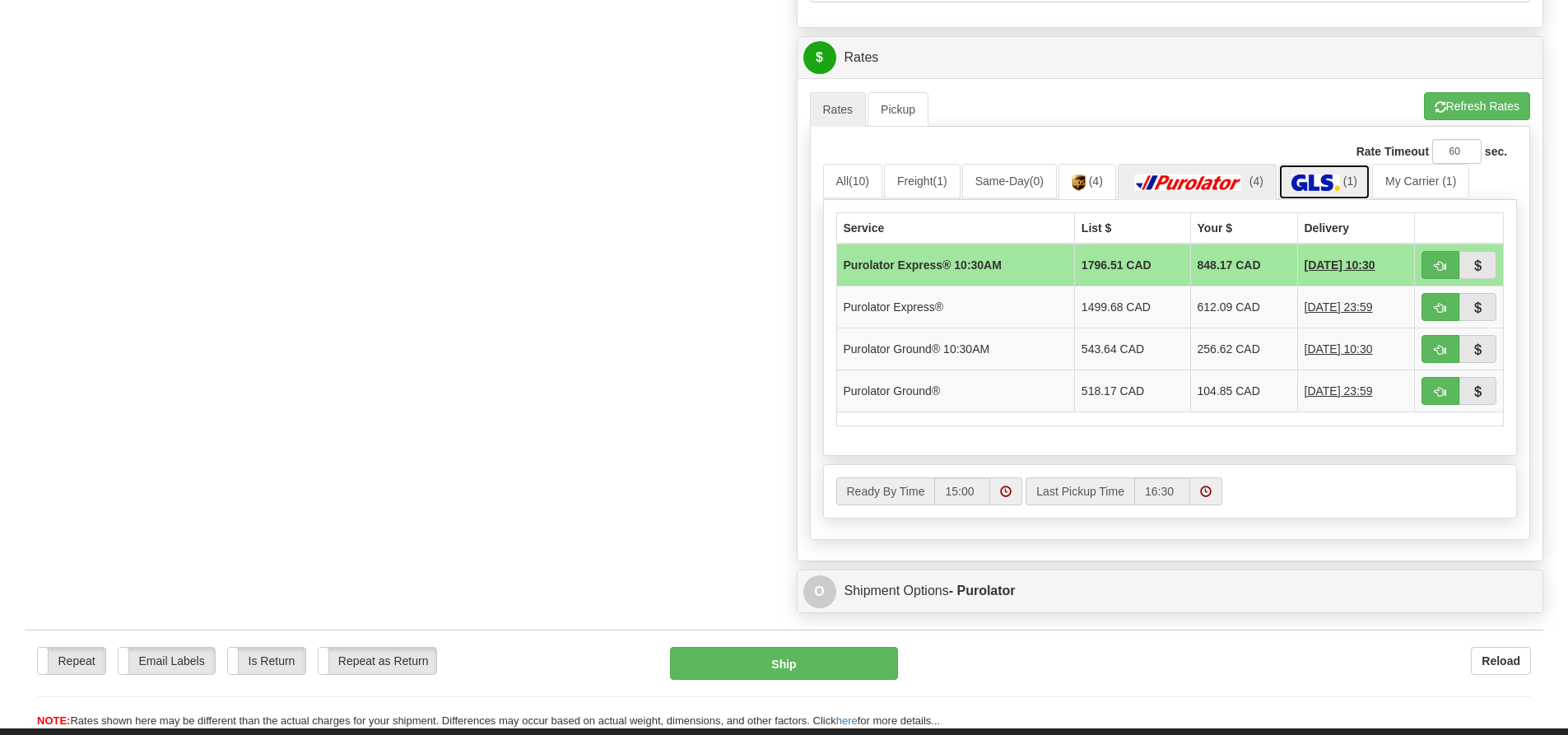
click at [1331, 184] on img at bounding box center [1316, 183] width 48 height 16
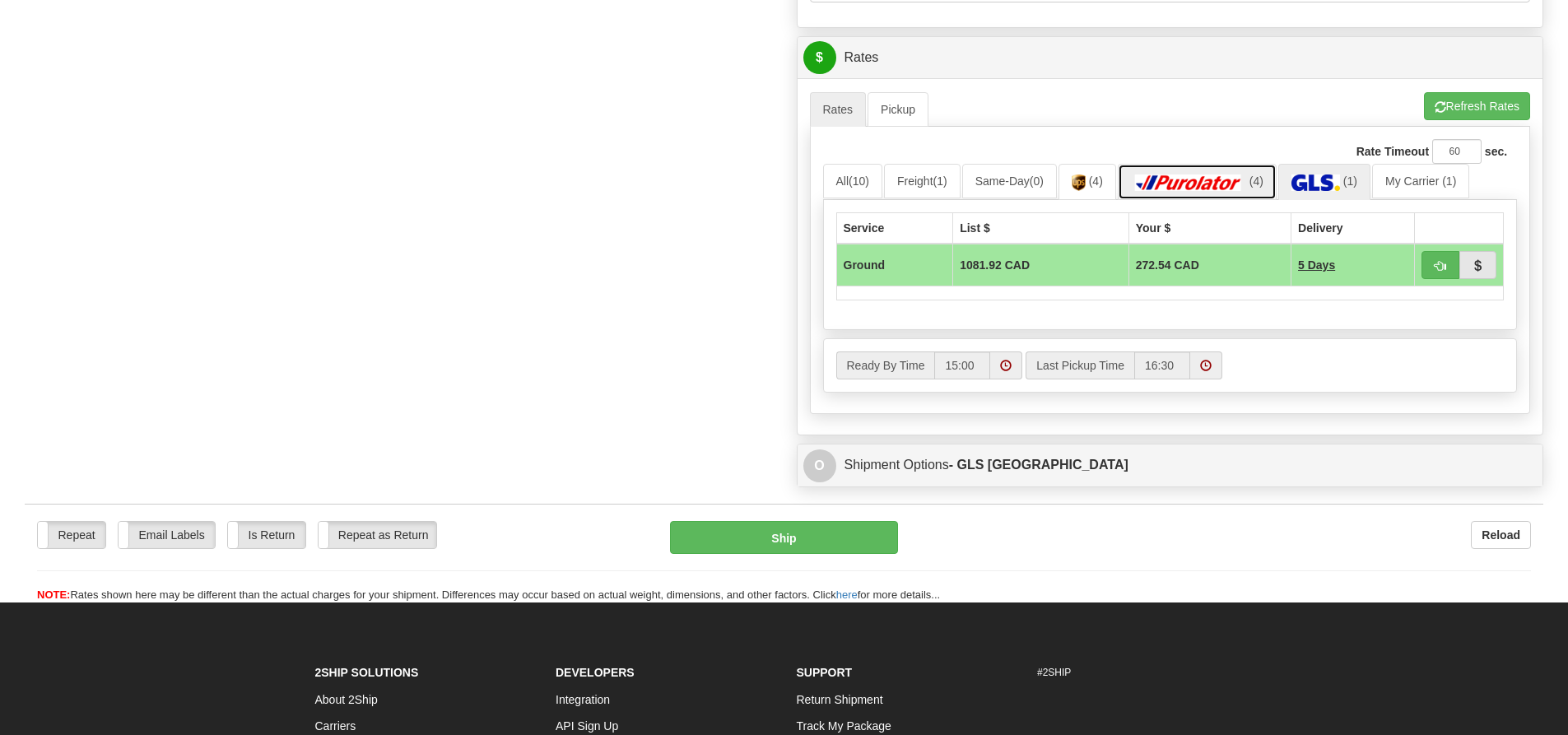
click at [1215, 177] on img at bounding box center [1189, 183] width 115 height 16
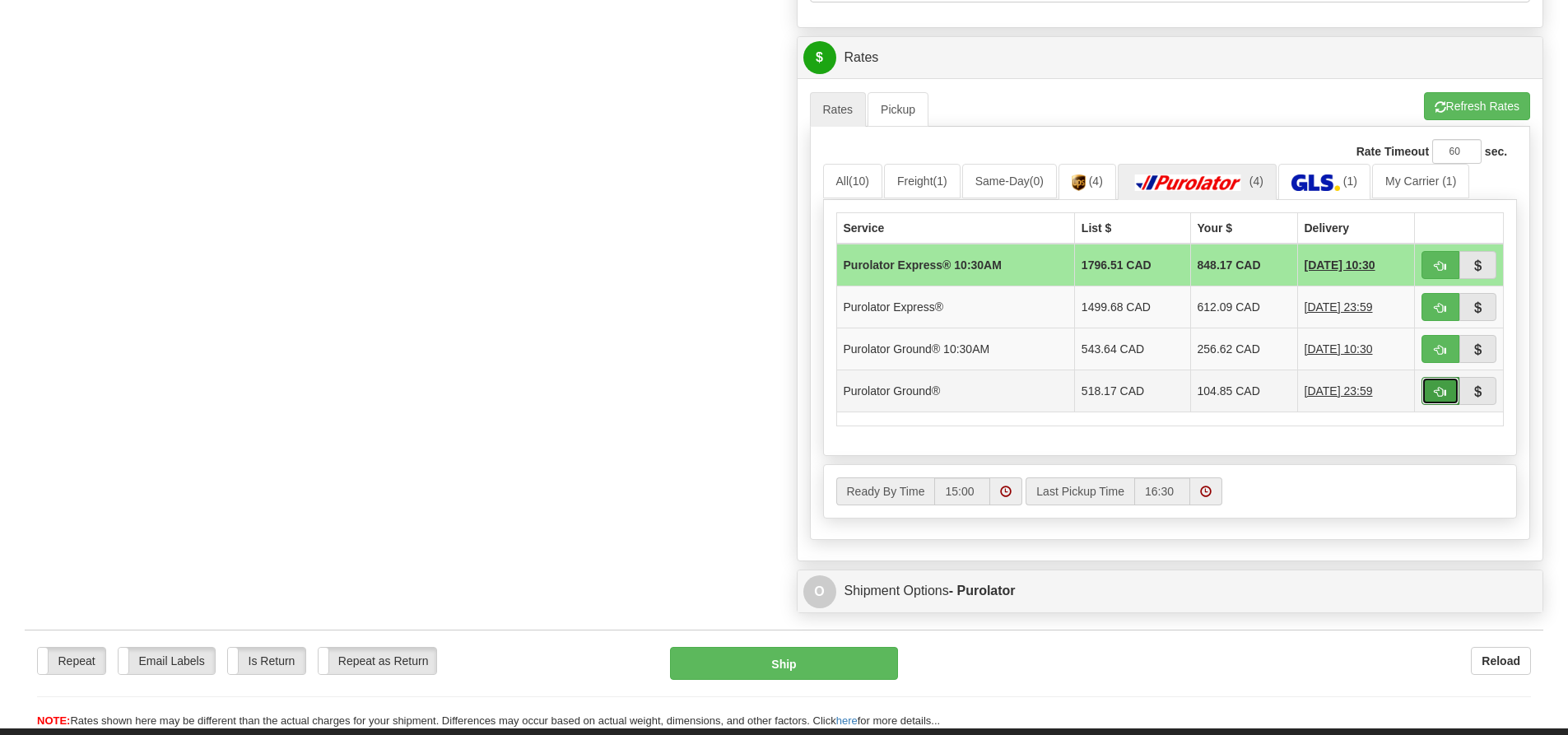
click at [1429, 396] on button "button" at bounding box center [1440, 391] width 38 height 28
type input "260"
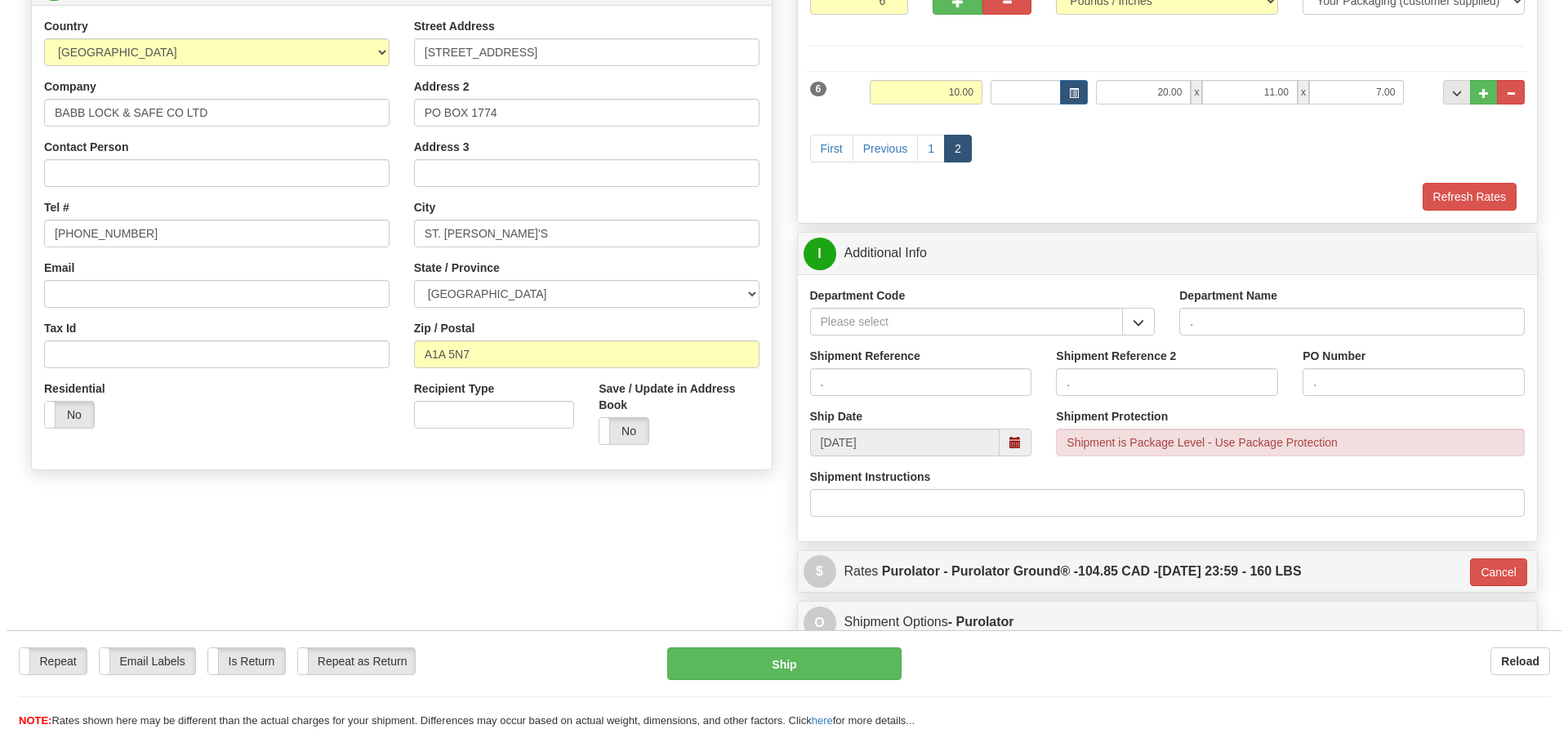
scroll to position [181, 0]
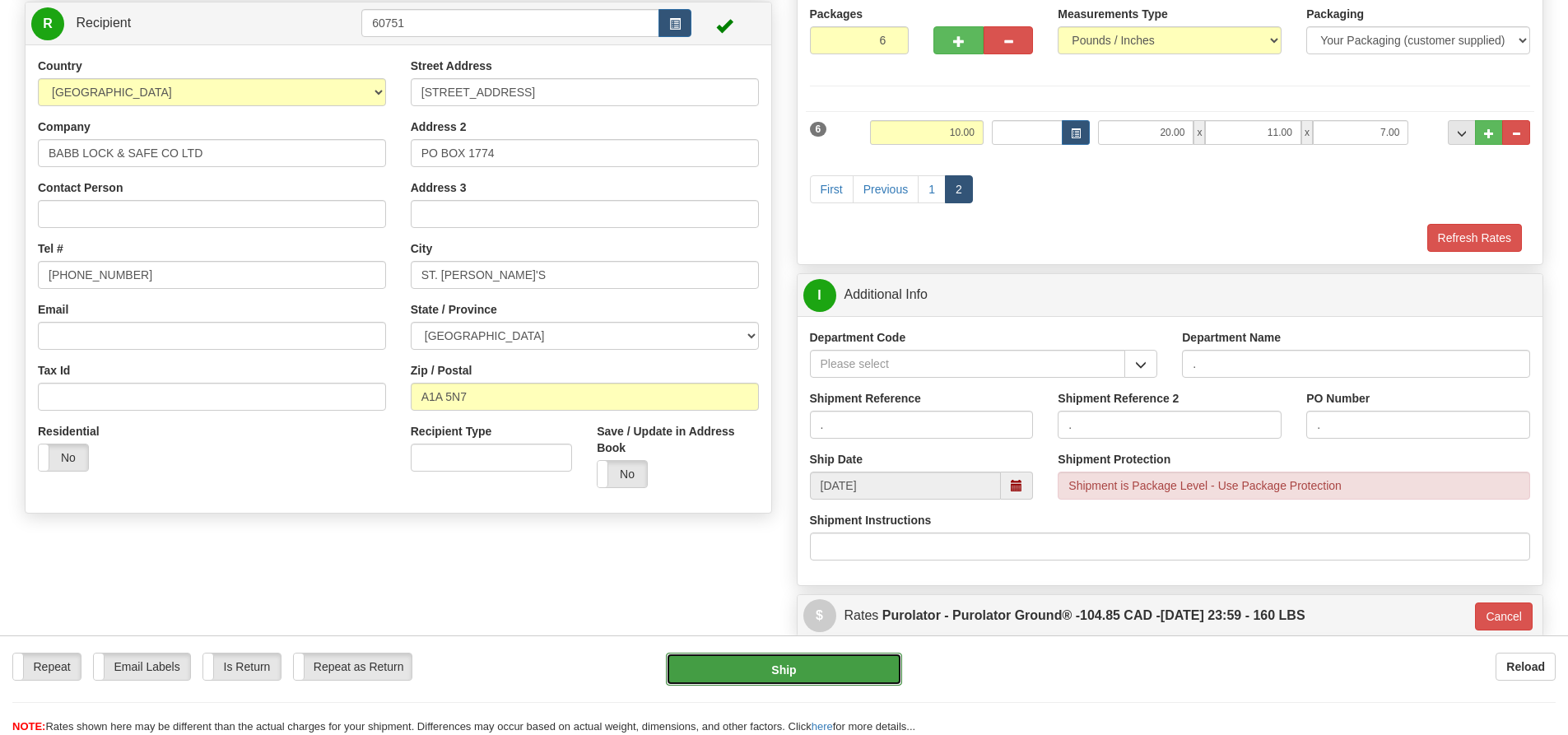
click at [737, 663] on button "Ship" at bounding box center [784, 670] width 236 height 33
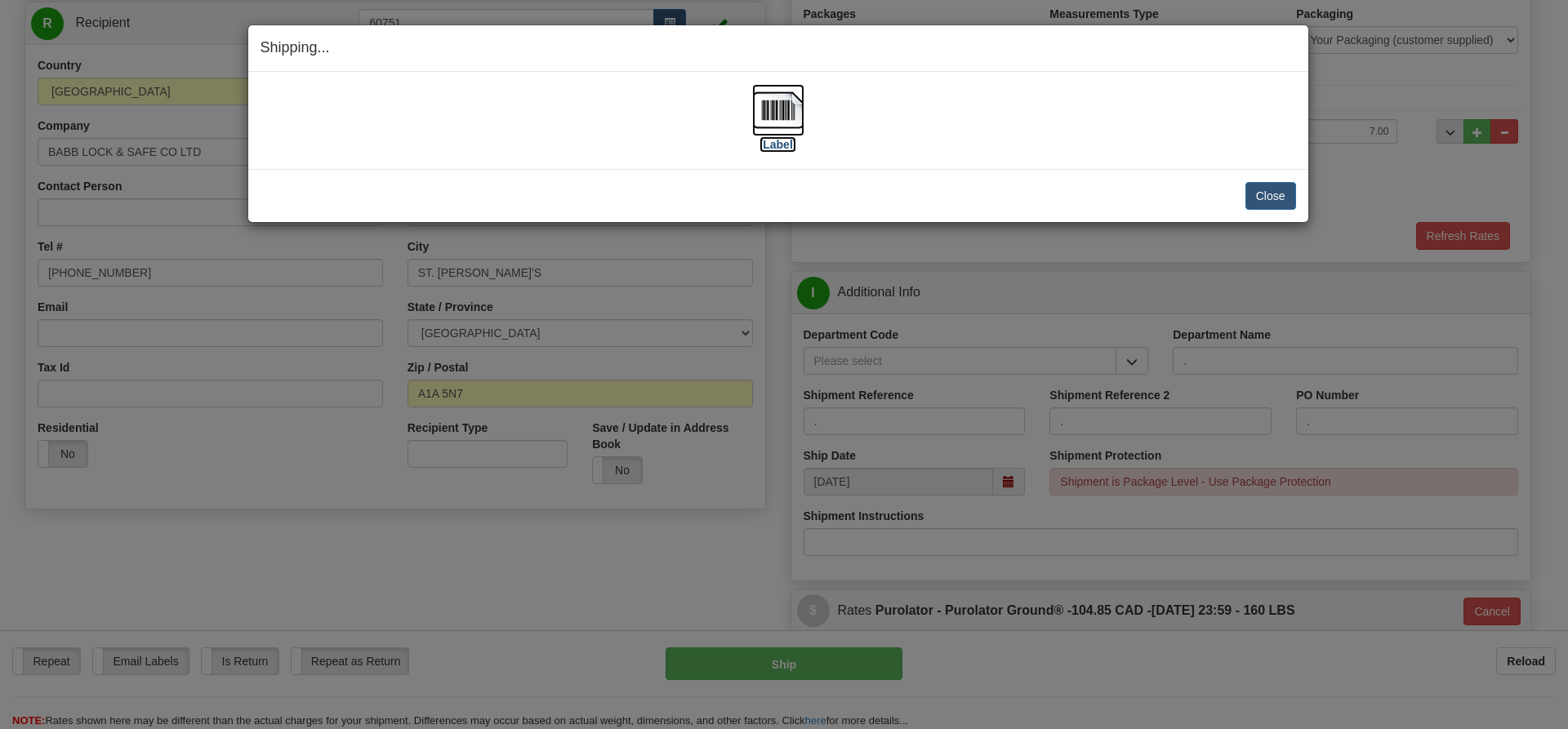
click at [793, 150] on label "[Label]" at bounding box center [778, 144] width 38 height 16
drag, startPoint x: 335, startPoint y: 316, endPoint x: 539, endPoint y: 216, distance: 227.2
click at [466, 233] on div "Shipping... Your SHIPMENT will EXPIRE in [Label] IMPORTANT NOTICE Embassy / Con…" at bounding box center [784, 364] width 1568 height 729
click at [1288, 192] on button "Close" at bounding box center [1270, 196] width 50 height 27
